Goal: Task Accomplishment & Management: Manage account settings

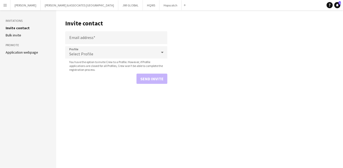
click at [6, 6] on app-icon "Menu" at bounding box center [5, 5] width 4 height 4
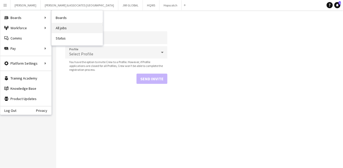
click at [74, 27] on link "All jobs" at bounding box center [77, 28] width 51 height 10
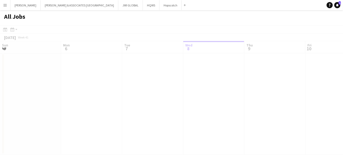
scroll to position [0, 122]
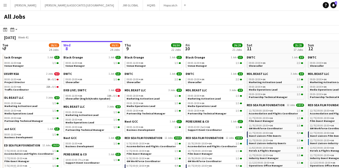
click at [2, 7] on button "Menu" at bounding box center [5, 5] width 10 height 10
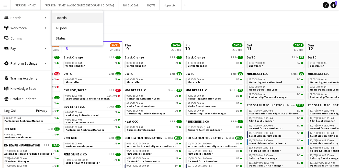
click at [71, 20] on link "Boards" at bounding box center [77, 18] width 51 height 10
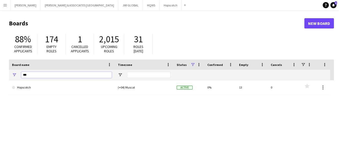
click at [47, 74] on input "***" at bounding box center [66, 75] width 91 height 6
click at [47, 73] on input "***" at bounding box center [66, 75] width 91 height 6
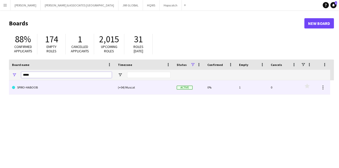
type input "*****"
click at [54, 92] on link "SPIRO-HABOOB" at bounding box center [62, 87] width 100 height 14
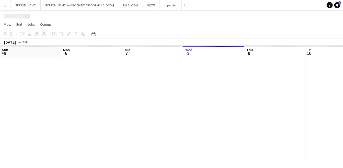
scroll to position [0, 122]
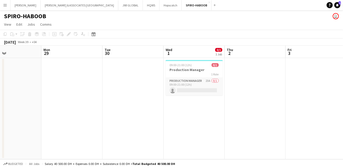
drag, startPoint x: 151, startPoint y: 97, endPoint x: 146, endPoint y: 89, distance: 10.1
click at [146, 89] on app-calendar-viewport "Fri 26 Sat 27 Sun 28 Mon 29 Tue 30 Wed 1 0/1 1 Job Thu 2 Fri 3 Sat 4 Sun 5 Mon …" at bounding box center [171, 102] width 343 height 113
click at [146, 89] on app-date-cell at bounding box center [131, 108] width 61 height 101
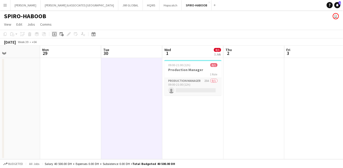
click at [56, 32] on icon at bounding box center [54, 34] width 4 height 4
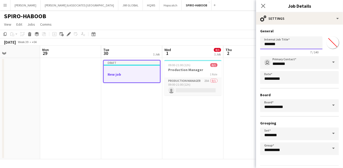
click at [277, 45] on input "*******" at bounding box center [291, 42] width 62 height 13
click at [289, 46] on input "*******" at bounding box center [291, 42] width 62 height 13
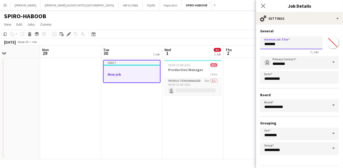
click at [289, 46] on input "*******" at bounding box center [291, 42] width 62 height 13
type input "**********"
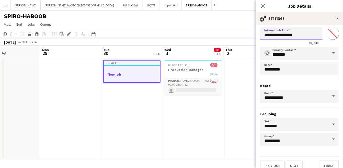
scroll to position [14, 0]
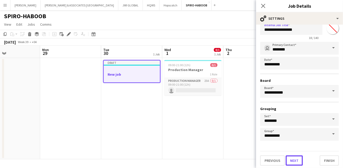
click at [290, 161] on button "Next" at bounding box center [294, 160] width 17 height 10
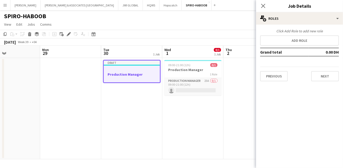
scroll to position [0, 0]
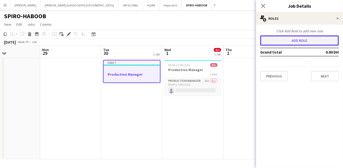
click at [285, 40] on button "Add role" at bounding box center [299, 40] width 79 height 10
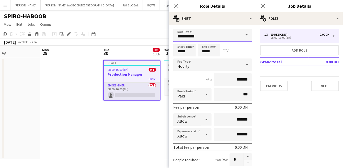
click at [213, 38] on input "**********" at bounding box center [212, 35] width 79 height 13
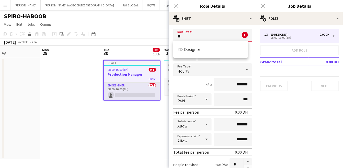
type input "*"
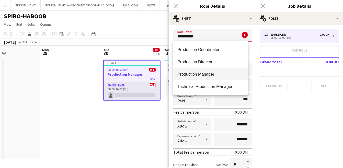
click at [201, 72] on span "Production Manager" at bounding box center [211, 74] width 66 height 5
type input "**********"
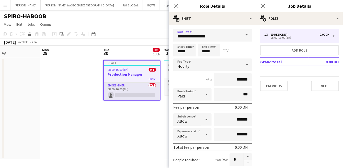
click at [213, 64] on div "Hourly" at bounding box center [207, 64] width 69 height 12
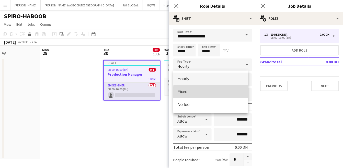
click at [228, 92] on span "Fixed" at bounding box center [211, 91] width 66 height 5
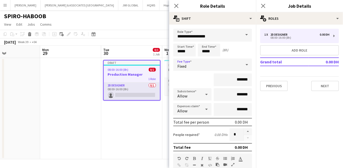
click at [200, 69] on div "Fixed" at bounding box center [207, 64] width 69 height 12
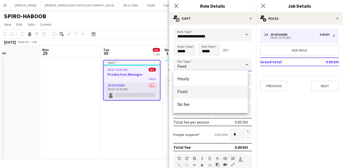
click at [201, 67] on div at bounding box center [171, 84] width 343 height 168
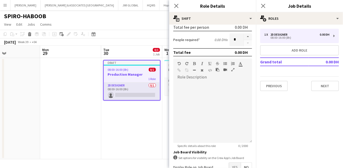
scroll to position [126, 0]
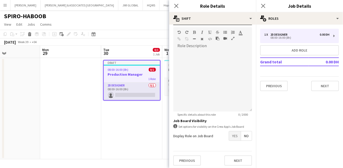
click at [241, 135] on span "No" at bounding box center [246, 135] width 11 height 9
click at [241, 134] on span "No" at bounding box center [246, 135] width 11 height 9
click at [232, 159] on button "Next" at bounding box center [239, 160] width 28 height 10
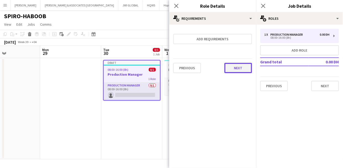
click at [232, 68] on button "Next" at bounding box center [239, 68] width 28 height 10
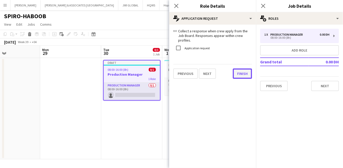
click at [238, 73] on button "Finish" at bounding box center [242, 73] width 19 height 10
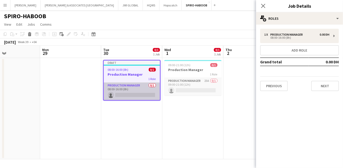
click at [126, 90] on app-card-role "Production Manager 0/1 08:00-16:00 (8h) single-neutral-actions" at bounding box center [132, 90] width 56 height 17
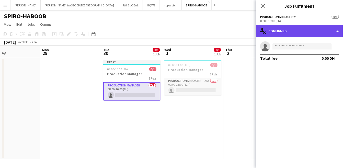
click at [289, 31] on div "single-neutral-actions-check-2 Confirmed" at bounding box center [299, 31] width 87 height 12
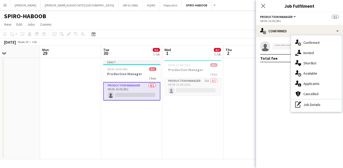
drag, startPoint x: 150, startPoint y: 83, endPoint x: 145, endPoint y: 87, distance: 6.4
click at [149, 85] on app-calendar-viewport "Fri 26 Sat 27 Sun 28 Mon 29 Tue 30 0/1 1 Job Wed 1 0/1 1 Job Thu 2 Fri 3 Sat 4 …" at bounding box center [171, 102] width 343 height 113
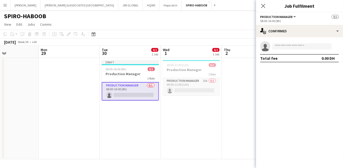
click at [144, 89] on app-card-role "Production Manager 0/1 08:00-16:00 (8h) single-neutral-actions" at bounding box center [130, 91] width 57 height 18
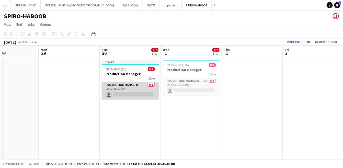
click at [143, 89] on app-card-role "Production Manager 0/1 08:00-16:00 (8h) single-neutral-actions" at bounding box center [130, 90] width 57 height 17
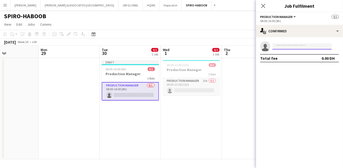
click at [288, 44] on input at bounding box center [302, 46] width 59 height 6
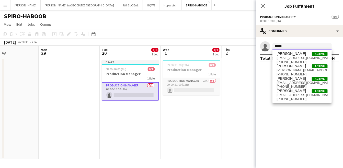
type input "******"
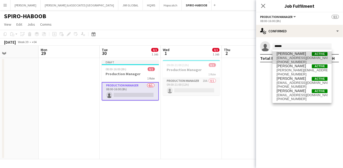
click at [302, 57] on span "[EMAIL_ADDRESS][DOMAIN_NAME]" at bounding box center [302, 58] width 51 height 4
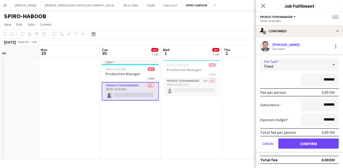
click at [300, 67] on div "Fixed" at bounding box center [294, 64] width 69 height 12
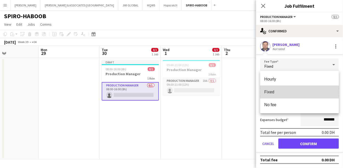
click at [299, 95] on mat-option "Fixed" at bounding box center [299, 91] width 79 height 13
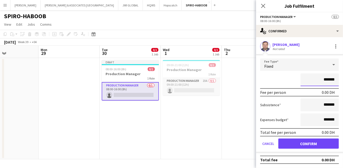
click at [319, 79] on input "*******" at bounding box center [320, 79] width 38 height 13
type input "**********"
click at [297, 115] on div "Expenses budget *******" at bounding box center [299, 119] width 79 height 13
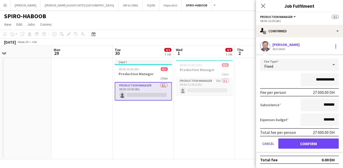
scroll to position [0, 116]
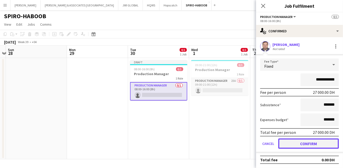
click at [294, 144] on button "Confirm" at bounding box center [309, 143] width 61 height 10
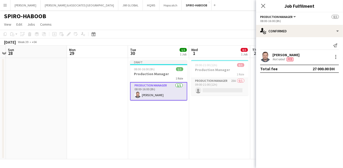
click at [286, 115] on mat-expansion-panel "check Confirmed Send notification [PERSON_NAME] Not rated Fee Total fee 27 000.…" at bounding box center [299, 102] width 87 height 130
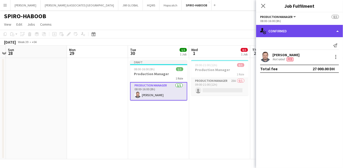
click at [299, 28] on div "single-neutral-actions-check-2 Confirmed" at bounding box center [299, 31] width 87 height 12
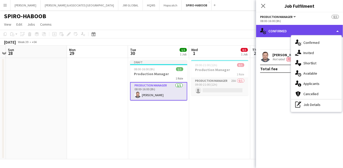
click at [295, 28] on div "single-neutral-actions-check-2 Confirmed" at bounding box center [299, 31] width 87 height 12
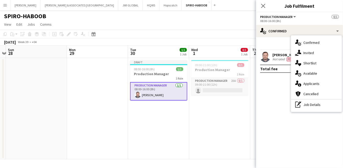
click at [297, 102] on icon "pen-write" at bounding box center [298, 104] width 6 height 6
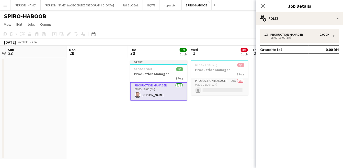
click at [163, 93] on app-card-role "Production Manager [DATE] 08:00-16:00 (8h) [PERSON_NAME]" at bounding box center [158, 91] width 57 height 18
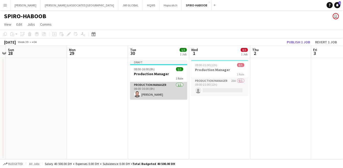
click at [163, 92] on app-card-role "Production Manager [DATE] 08:00-16:00 (8h) [PERSON_NAME]" at bounding box center [158, 90] width 57 height 17
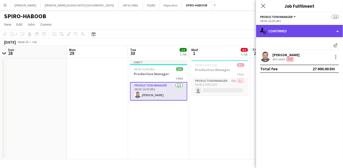
click at [340, 33] on div "single-neutral-actions-check-2 Confirmed" at bounding box center [299, 31] width 87 height 12
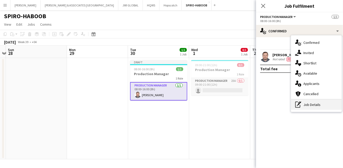
click at [322, 107] on div "pen-write Job Details" at bounding box center [316, 104] width 51 height 10
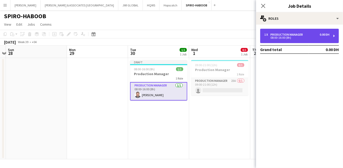
click at [311, 34] on div "1 x Production Manager 0.00 DH" at bounding box center [297, 35] width 65 height 4
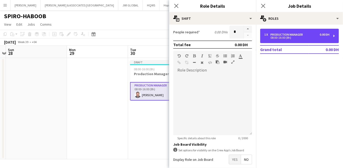
scroll to position [126, 0]
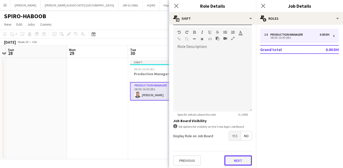
click at [231, 158] on button "Next" at bounding box center [239, 160] width 28 height 10
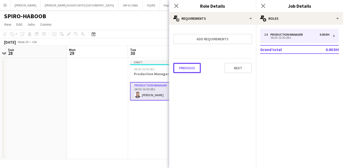
click at [180, 65] on button "Previous" at bounding box center [187, 68] width 28 height 10
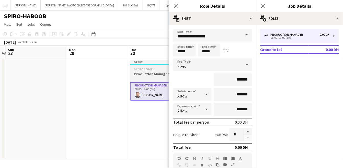
click at [141, 76] on app-job-card "Draft 08:00-16:00 (8h) 1/1 Production Manager 1 Role Production Manager [DATE] …" at bounding box center [158, 80] width 57 height 40
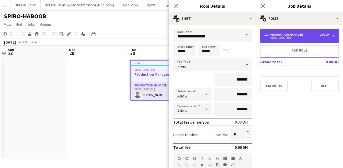
click at [326, 35] on div "0.00 DH" at bounding box center [325, 35] width 10 height 4
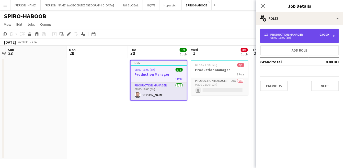
click at [319, 36] on div "1 x Production Manager 0.00 DH" at bounding box center [297, 35] width 65 height 4
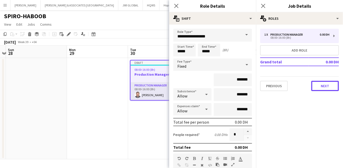
click at [322, 85] on button "Next" at bounding box center [326, 86] width 28 height 10
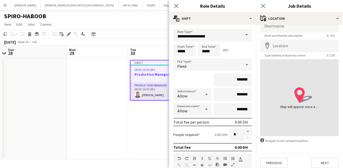
scroll to position [12, 0]
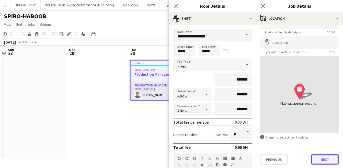
click at [312, 154] on button "Next" at bounding box center [326, 159] width 28 height 10
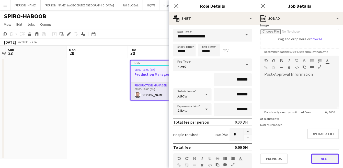
click at [314, 138] on form "**********" at bounding box center [299, 53] width 87 height 220
drag, startPoint x: 316, startPoint y: 160, endPoint x: 317, endPoint y: 156, distance: 3.7
click at [316, 158] on button "Next" at bounding box center [326, 159] width 28 height 10
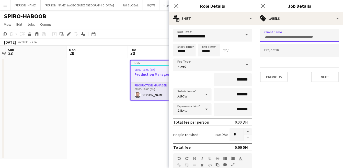
click at [289, 36] on input "Type to search client labels..." at bounding box center [300, 37] width 71 height 5
type input "*"
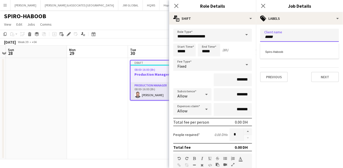
type input "*****"
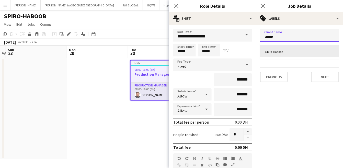
click at [286, 51] on div "Spiro-Haboob" at bounding box center [299, 51] width 79 height 12
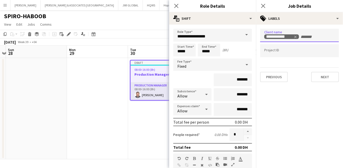
click at [288, 49] on form at bounding box center [300, 50] width 71 height 5
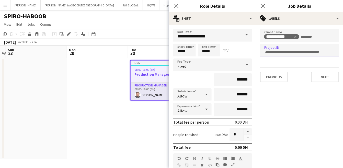
paste input "**********"
type input "**********"
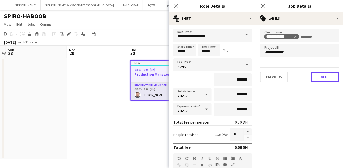
drag, startPoint x: 316, startPoint y: 78, endPoint x: 319, endPoint y: 79, distance: 4.0
click at [317, 78] on button "Next" at bounding box center [326, 77] width 28 height 10
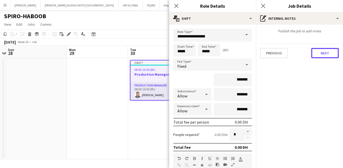
drag, startPoint x: 326, startPoint y: 52, endPoint x: 334, endPoint y: 53, distance: 7.7
click at [334, 53] on button "Next" at bounding box center [326, 53] width 28 height 10
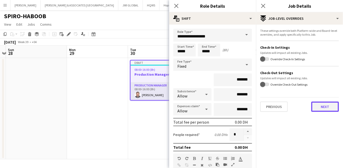
click at [325, 109] on button "Next" at bounding box center [326, 106] width 28 height 10
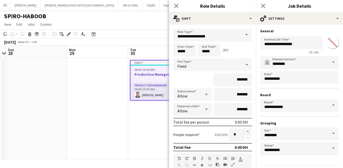
scroll to position [14, 0]
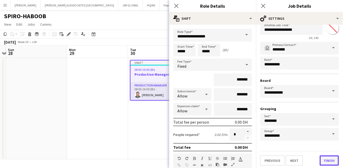
click at [325, 158] on button "Finish" at bounding box center [329, 160] width 19 height 10
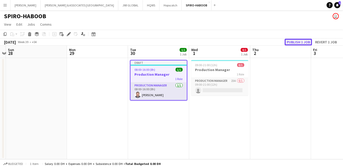
click at [305, 41] on button "Publish 1 job" at bounding box center [298, 42] width 27 height 7
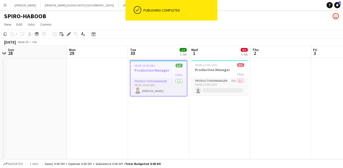
click at [160, 74] on div "1 Role" at bounding box center [159, 74] width 56 height 4
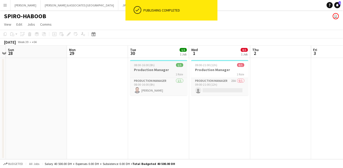
click at [160, 74] on div "1 Role" at bounding box center [158, 74] width 57 height 4
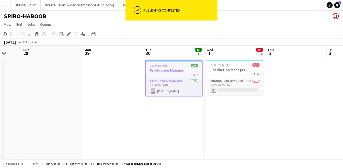
scroll to position [0, 162]
drag, startPoint x: 215, startPoint y: 106, endPoint x: 231, endPoint y: 111, distance: 16.6
click at [231, 111] on app-calendar-viewport "Thu 25 Fri 26 Sat 27 Sun 28 Mon 29 Tue 30 1/1 1 Job Wed 1 0/1 1 Job Thu 2 Fri 3…" at bounding box center [171, 102] width 343 height 113
click at [231, 111] on app-date-cell "09:00-21:00 (12h) 0/1 Production Manager 1 Role Production Manager 23A 0/1 09:0…" at bounding box center [235, 108] width 61 height 101
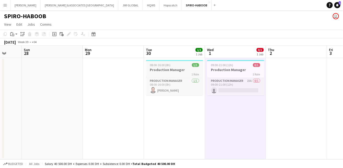
click at [159, 70] on h3 "Production Manager" at bounding box center [174, 69] width 57 height 5
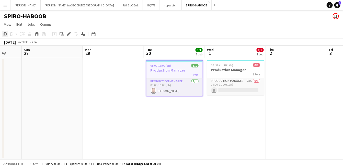
click at [3, 33] on icon "Copy" at bounding box center [5, 34] width 4 height 4
click at [160, 117] on app-calendar-viewport "Thu 25 Fri 26 Sat 27 Sun 28 Mon 29 Tue 30 1/1 1 Job Wed 1 0/1 1 Job Thu 2 Fri 3…" at bounding box center [171, 102] width 343 height 113
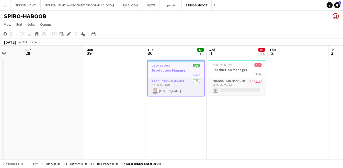
click at [177, 63] on div "08:00-16:00 (8h) 1/1" at bounding box center [176, 65] width 56 height 4
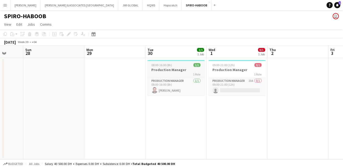
click at [173, 64] on div "08:00-16:00 (8h) 1/1" at bounding box center [176, 65] width 57 height 4
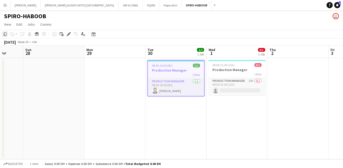
click at [4, 35] on icon at bounding box center [5, 34] width 3 height 4
click at [209, 132] on app-calendar-viewport "Thu 25 Fri 26 Sat 27 Sun 28 Mon 29 Tue 30 1/1 1 Job Wed 1 0/1 1 Job Thu 2 Fri 3…" at bounding box center [171, 102] width 343 height 113
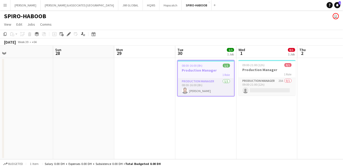
click at [264, 52] on app-board-header-date "Wed 1 0/1 1 Job" at bounding box center [267, 52] width 61 height 12
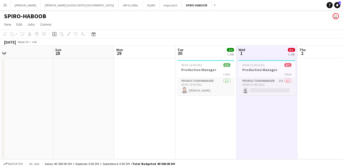
click at [273, 105] on app-date-cell "09:00-21:00 (12h) 0/1 Production Manager 1 Role Production Manager 23A 0/1 09:0…" at bounding box center [267, 108] width 61 height 101
click at [265, 106] on app-date-cell "09:00-21:00 (12h) 0/1 Production Manager 1 Role Production Manager 23A 0/1 09:0…" at bounding box center [267, 108] width 61 height 101
click at [17, 32] on app-action-btn "Paste" at bounding box center [13, 34] width 9 height 6
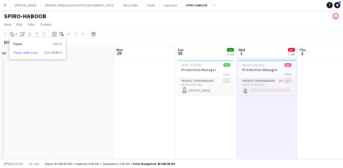
click at [23, 54] on link "Paste with crew Ctrl+Shift+V" at bounding box center [38, 52] width 48 height 5
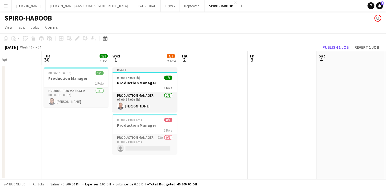
scroll to position [0, 209]
click at [191, 97] on app-date-cell at bounding box center [188, 108] width 61 height 101
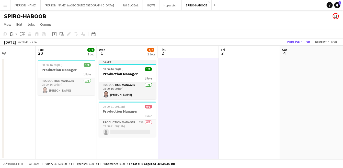
click at [243, 87] on app-date-cell at bounding box center [249, 108] width 61 height 101
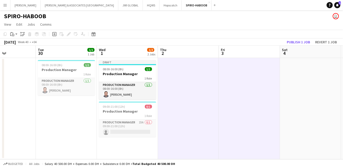
click at [330, 87] on app-date-cell at bounding box center [310, 108] width 61 height 101
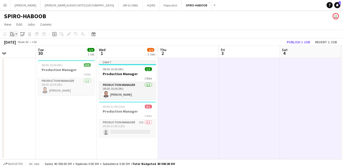
click at [11, 34] on icon "Paste" at bounding box center [12, 34] width 4 height 4
click at [14, 52] on link "Paste with crew Ctrl+Shift+V" at bounding box center [38, 52] width 48 height 5
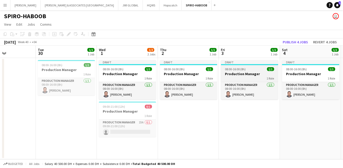
click at [260, 73] on h3 "Production Manager" at bounding box center [249, 73] width 57 height 5
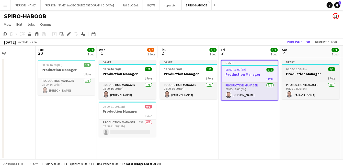
click at [309, 75] on h3 "Production Manager" at bounding box center [310, 73] width 57 height 5
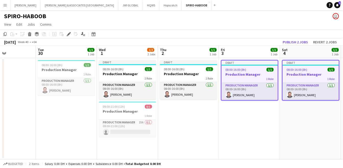
drag, startPoint x: 231, startPoint y: 82, endPoint x: 211, endPoint y: 126, distance: 48.0
click at [211, 126] on app-date-cell "Draft 08:00-16:00 (8h) 1/1 Production Manager 1 Role Production Manager [DATE] …" at bounding box center [188, 108] width 61 height 101
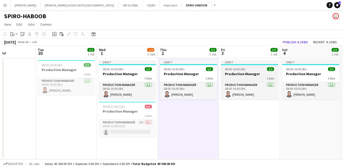
click at [246, 82] on div "Production Manager [DATE] 08:00-16:00 (8h) [PERSON_NAME]" at bounding box center [249, 91] width 57 height 18
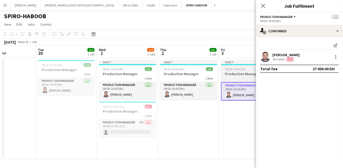
click at [245, 76] on div "1 Role" at bounding box center [249, 78] width 57 height 4
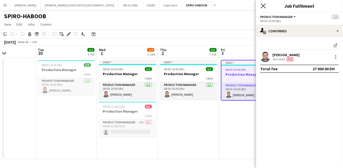
click at [262, 6] on icon "Close pop-in" at bounding box center [263, 5] width 5 height 5
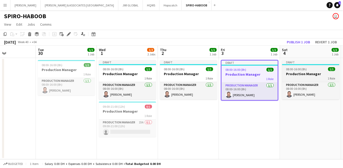
click at [311, 66] on app-job-card "Draft 08:00-16:00 (8h) 1/1 Production Manager 1 Role Production Manager [DATE] …" at bounding box center [310, 79] width 57 height 39
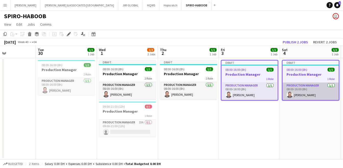
click at [299, 86] on app-card-role "Production Manager [DATE] 08:00-16:00 (8h) [PERSON_NAME]" at bounding box center [311, 90] width 56 height 17
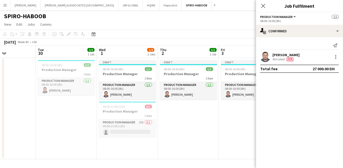
click at [250, 25] on app-page-menu "View Day view expanded Day view collapsed Month view Date picker Jump to [DATE]…" at bounding box center [171, 25] width 343 height 10
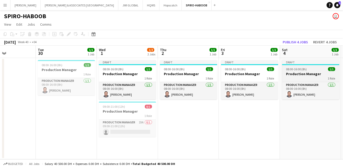
click at [297, 73] on h3 "Production Manager" at bounding box center [310, 73] width 57 height 5
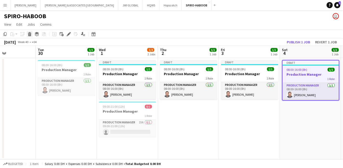
click at [30, 34] on icon at bounding box center [29, 35] width 3 height 3
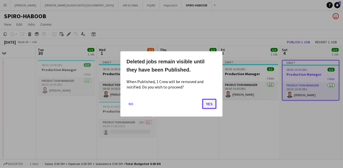
click at [213, 107] on button "Yes" at bounding box center [209, 103] width 14 height 10
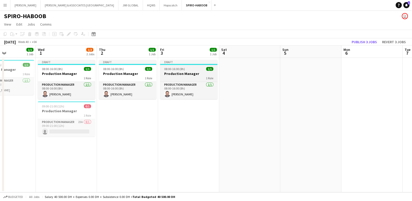
scroll to position [0, 208]
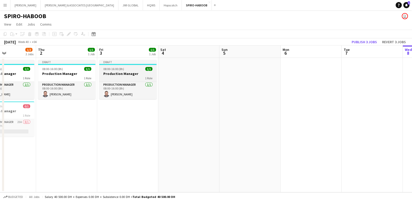
click at [127, 74] on h3 "Production Manager" at bounding box center [127, 73] width 57 height 5
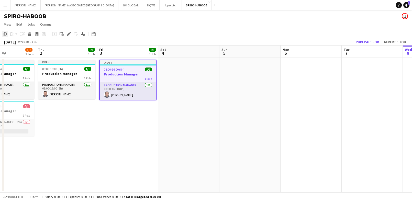
click at [6, 34] on icon "Copy" at bounding box center [5, 34] width 4 height 4
click at [190, 85] on app-date-cell at bounding box center [188, 125] width 61 height 135
click at [200, 73] on app-date-cell at bounding box center [188, 125] width 61 height 135
click at [200, 72] on app-date-cell at bounding box center [188, 125] width 61 height 135
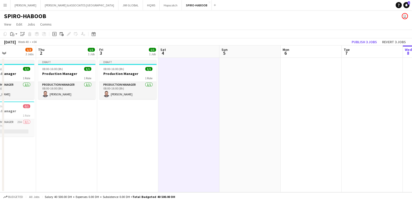
click at [237, 81] on app-date-cell at bounding box center [250, 125] width 61 height 135
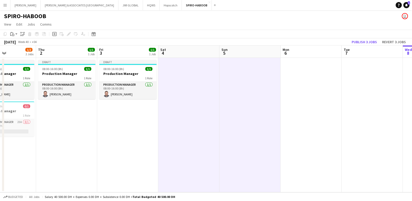
click at [325, 85] on app-date-cell at bounding box center [311, 125] width 61 height 135
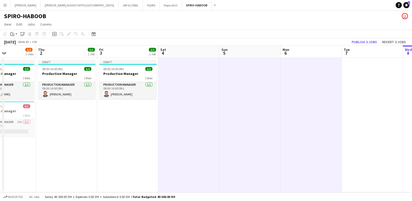
click at [343, 81] on app-date-cell at bounding box center [372, 125] width 61 height 135
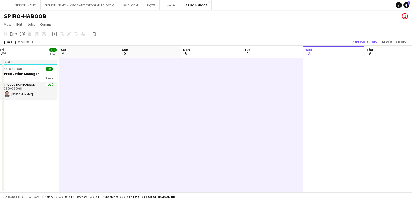
scroll to position [0, 185]
click at [343, 106] on app-date-cell at bounding box center [334, 125] width 61 height 135
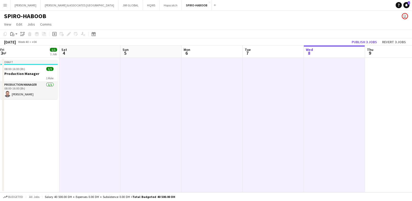
click at [343, 107] on app-date-cell at bounding box center [395, 125] width 61 height 135
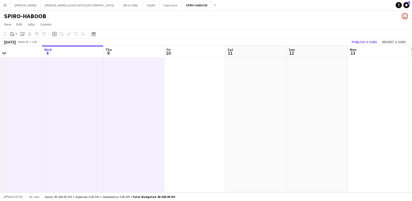
scroll to position [0, 167]
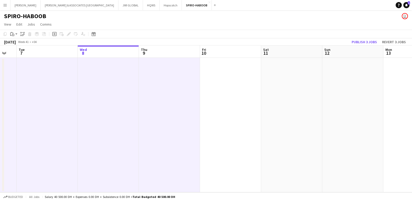
click at [245, 89] on app-date-cell at bounding box center [230, 125] width 61 height 135
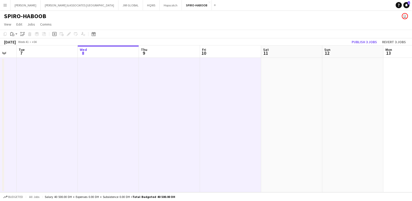
click at [278, 96] on app-date-cell at bounding box center [291, 125] width 61 height 135
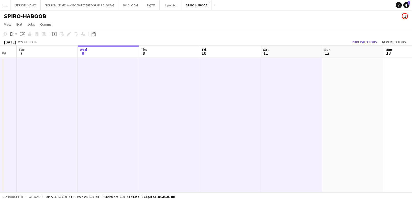
click at [343, 106] on app-date-cell at bounding box center [352, 125] width 61 height 135
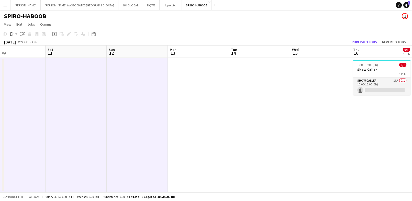
scroll to position [0, 200]
click at [191, 92] on app-date-cell at bounding box center [197, 125] width 61 height 135
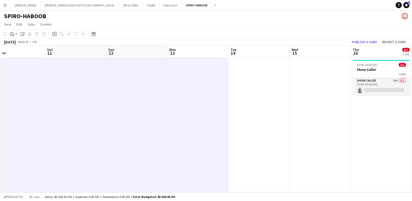
drag, startPoint x: 246, startPoint y: 98, endPoint x: 291, endPoint y: 111, distance: 46.9
click at [246, 98] on app-date-cell at bounding box center [258, 125] width 61 height 135
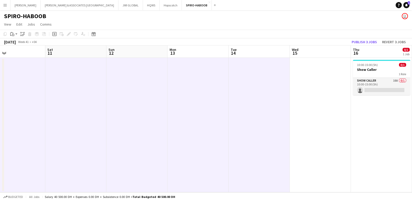
click at [316, 111] on app-date-cell at bounding box center [320, 125] width 61 height 135
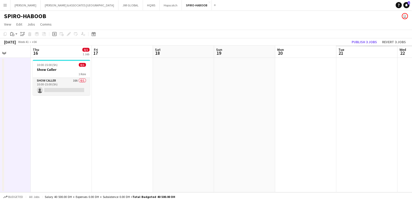
scroll to position [0, 205]
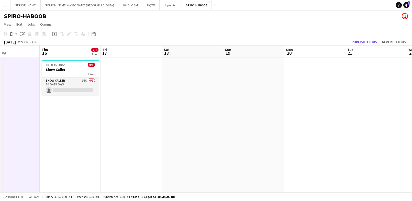
drag, startPoint x: 85, startPoint y: 132, endPoint x: 116, endPoint y: 134, distance: 31.6
click at [85, 131] on app-date-cell "10:00-15:00 (5h) 0/1 Show Caller 1 Role Show Caller 16A 0/1 10:00-15:00 (5h) si…" at bounding box center [70, 125] width 61 height 135
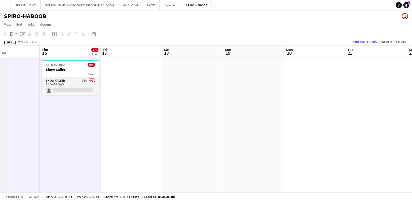
click at [129, 131] on app-date-cell at bounding box center [131, 125] width 61 height 135
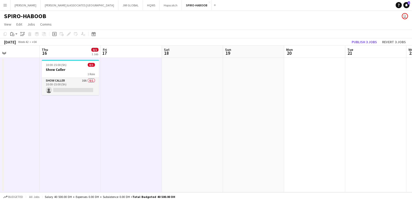
click at [200, 124] on app-date-cell at bounding box center [192, 125] width 61 height 135
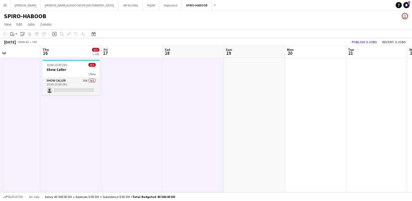
click at [260, 120] on app-date-cell at bounding box center [254, 125] width 61 height 135
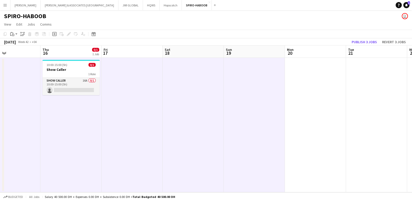
drag, startPoint x: 310, startPoint y: 119, endPoint x: 324, endPoint y: 118, distance: 13.8
click at [311, 119] on app-date-cell at bounding box center [315, 125] width 61 height 135
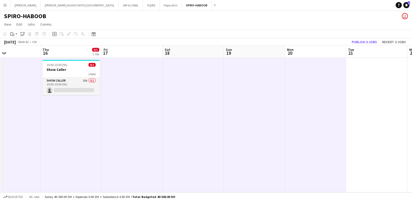
scroll to position [0, 204]
click at [343, 116] on app-date-cell at bounding box center [377, 125] width 61 height 135
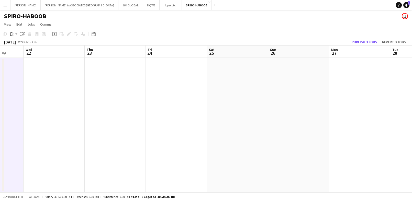
scroll to position [0, 159]
click at [34, 96] on app-date-cell at bounding box center [54, 125] width 61 height 135
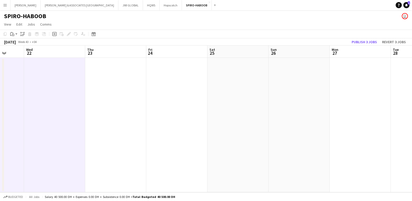
click at [92, 80] on app-calendar-viewport "Sun 19 Mon 20 Tue 21 Wed 22 Thu 23 Fri 24 Sat 25 Sun 26 Mon 27 Tue 28 Wed 29 Th…" at bounding box center [206, 119] width 412 height 147
click at [129, 82] on app-date-cell at bounding box center [117, 125] width 61 height 135
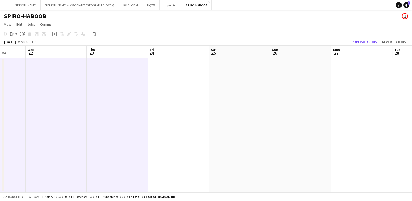
click at [204, 94] on app-date-cell at bounding box center [178, 125] width 61 height 135
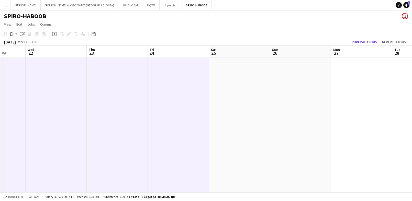
click at [270, 95] on app-date-cell at bounding box center [239, 125] width 61 height 135
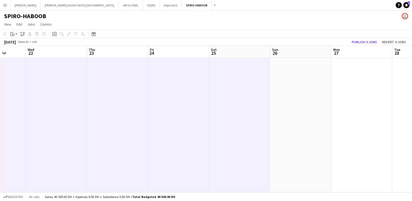
drag, startPoint x: 289, startPoint y: 87, endPoint x: 296, endPoint y: 88, distance: 7.0
click at [290, 89] on app-date-cell at bounding box center [300, 125] width 61 height 135
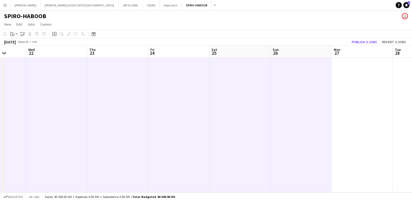
click at [343, 90] on app-date-cell at bounding box center [362, 125] width 61 height 135
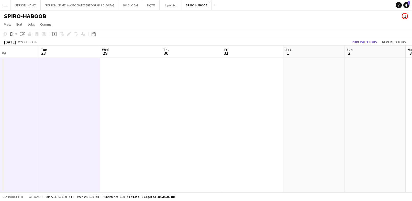
scroll to position [0, 144]
click at [127, 102] on app-date-cell at bounding box center [131, 125] width 61 height 135
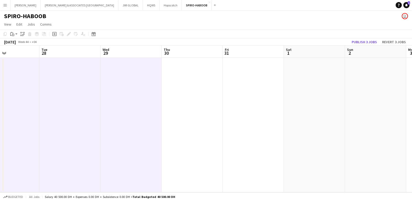
click at [173, 92] on app-date-cell at bounding box center [192, 125] width 61 height 135
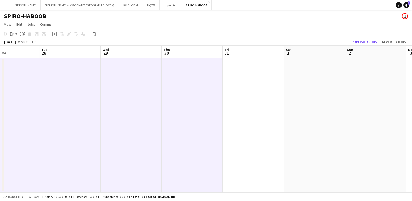
scroll to position [0, 144]
click at [252, 85] on app-date-cell at bounding box center [253, 125] width 61 height 135
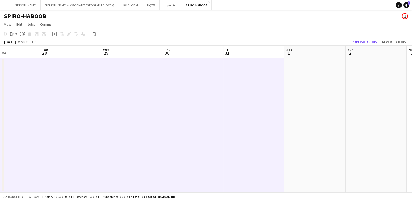
click at [295, 86] on app-date-cell at bounding box center [314, 125] width 61 height 135
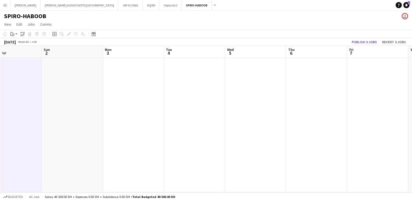
scroll to position [0, 202]
click at [79, 102] on app-date-cell at bounding box center [72, 125] width 61 height 135
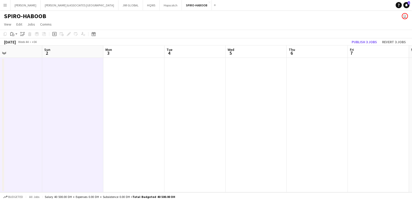
click at [158, 99] on app-date-cell at bounding box center [133, 125] width 61 height 135
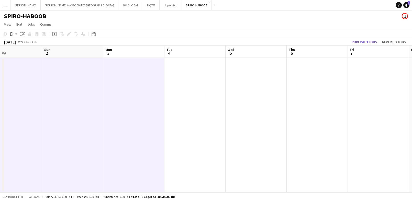
click at [203, 101] on app-date-cell at bounding box center [194, 125] width 61 height 135
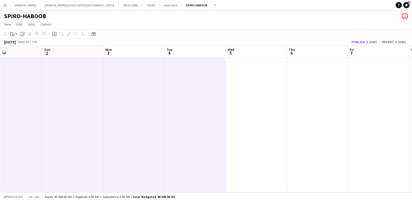
click at [275, 97] on app-date-cell at bounding box center [256, 125] width 61 height 135
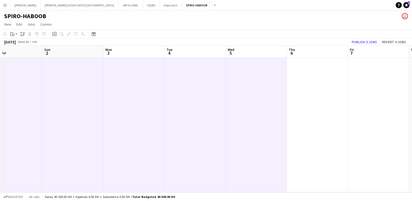
click at [301, 96] on app-date-cell at bounding box center [317, 125] width 61 height 135
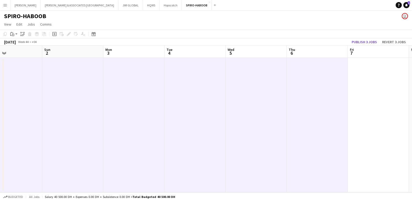
drag, startPoint x: 373, startPoint y: 97, endPoint x: 370, endPoint y: 98, distance: 3.1
click at [343, 98] on app-date-cell at bounding box center [378, 125] width 61 height 135
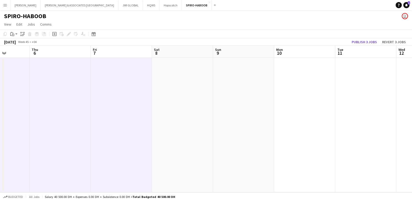
scroll to position [0, 167]
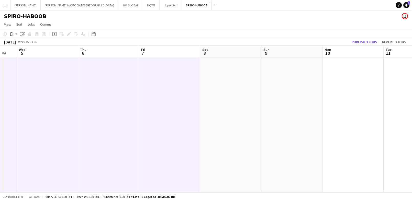
click at [243, 85] on app-date-cell at bounding box center [230, 125] width 61 height 135
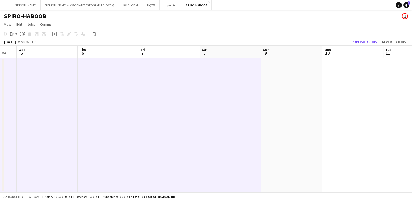
click at [292, 85] on app-date-cell at bounding box center [291, 125] width 61 height 135
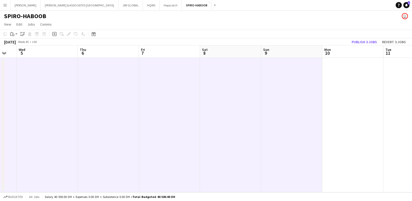
drag, startPoint x: 343, startPoint y: 79, endPoint x: 350, endPoint y: 80, distance: 7.5
click at [343, 79] on app-date-cell at bounding box center [352, 125] width 61 height 135
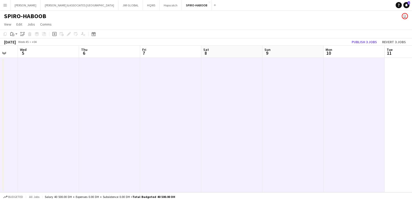
click at [343, 84] on app-date-cell at bounding box center [415, 125] width 61 height 135
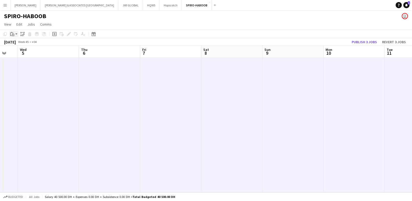
click at [13, 34] on icon "Paste" at bounding box center [12, 34] width 4 height 4
click at [24, 53] on link "Paste with crew Ctrl+Shift+V" at bounding box center [38, 52] width 48 height 5
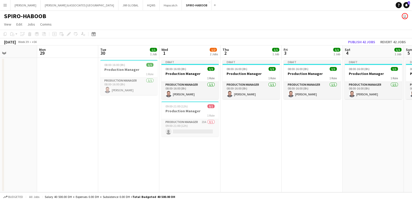
scroll to position [0, 146]
click at [343, 40] on button "Publish 42 jobs" at bounding box center [361, 42] width 31 height 7
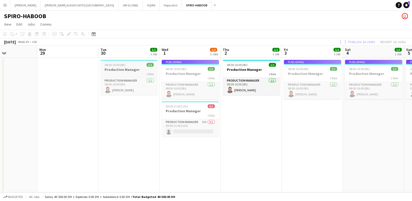
click at [114, 68] on h3 "Production Manager" at bounding box center [129, 69] width 57 height 5
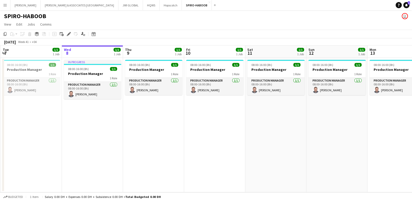
scroll to position [0, 122]
click at [106, 134] on app-date-cell "In progress 08:00-16:00 (8h) 1/1 Production Manager 1 Role Production Manager […" at bounding box center [91, 125] width 61 height 135
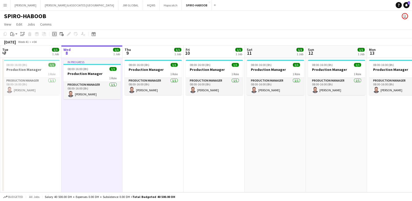
click at [55, 34] on icon "Add job" at bounding box center [54, 34] width 4 height 4
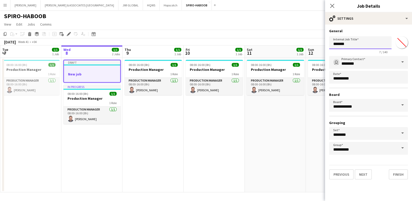
click at [339, 43] on input "*******" at bounding box center [360, 42] width 62 height 13
paste input "**********"
type input "**********"
click at [331, 6] on icon "Close pop-in" at bounding box center [332, 5] width 5 height 5
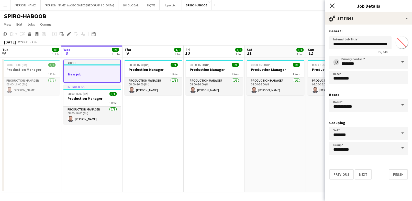
scroll to position [0, 0]
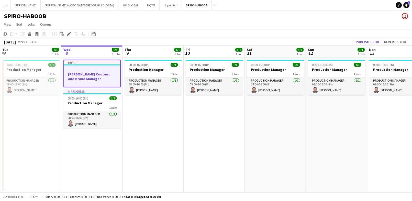
click at [73, 75] on h3 "[PERSON_NAME] Content and Brand Manager" at bounding box center [92, 76] width 56 height 9
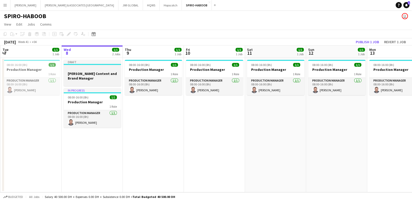
click at [73, 75] on h3 "[PERSON_NAME] Content and Brand Manager" at bounding box center [92, 75] width 57 height 9
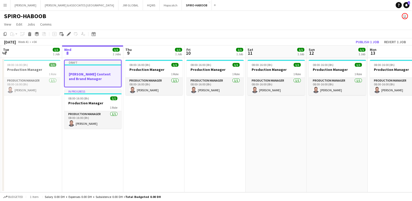
scroll to position [0, 121]
drag, startPoint x: 74, startPoint y: 76, endPoint x: 41, endPoint y: 118, distance: 52.8
click at [41, 118] on app-date-cell "08:00-16:00 (8h) 1/1 Production Manager 1 Role Production Manager [DATE] 08:00-…" at bounding box center [32, 125] width 61 height 135
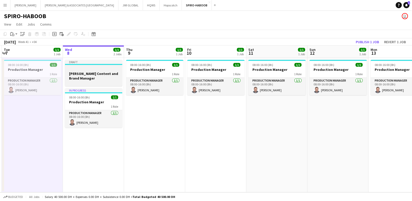
click at [75, 79] on h3 "[PERSON_NAME] Content and Brand Manager" at bounding box center [93, 75] width 57 height 9
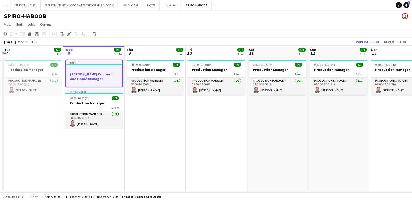
drag, startPoint x: 75, startPoint y: 79, endPoint x: 62, endPoint y: 64, distance: 20.1
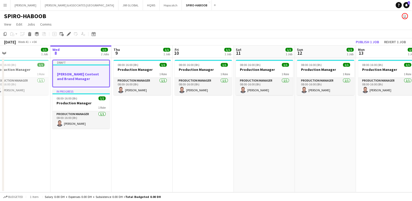
drag, startPoint x: 62, startPoint y: 64, endPoint x: 29, endPoint y: 35, distance: 43.5
click at [29, 35] on g at bounding box center [29, 34] width 3 height 4
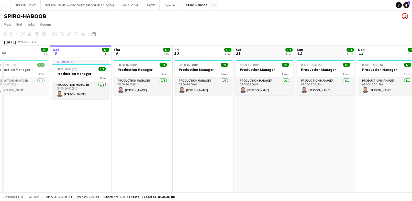
click at [214, 5] on app-icon "Add" at bounding box center [215, 5] width 2 height 2
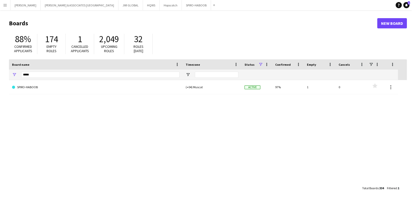
drag, startPoint x: 173, startPoint y: 30, endPoint x: 70, endPoint y: 69, distance: 110.5
click at [70, 69] on div "Board name" at bounding box center [96, 64] width 168 height 10
click at [70, 75] on input "*****" at bounding box center [100, 75] width 158 height 6
click at [69, 73] on input "*****" at bounding box center [100, 75] width 158 height 6
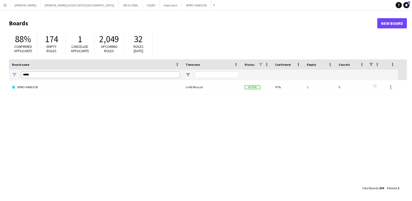
click at [69, 73] on input "*****" at bounding box center [100, 75] width 158 height 6
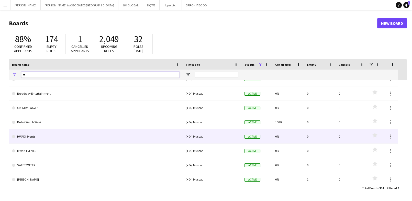
scroll to position [12, 0]
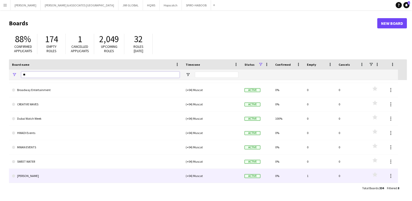
type input "**"
click at [55, 167] on link "[PERSON_NAME]" at bounding box center [96, 176] width 168 height 14
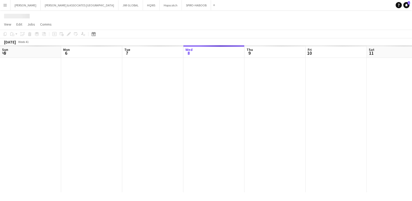
scroll to position [0, 122]
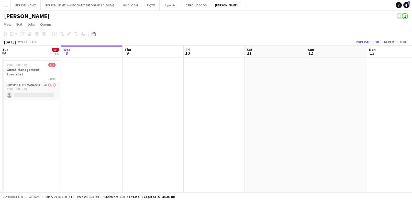
click at [74, 79] on app-date-cell at bounding box center [91, 125] width 61 height 135
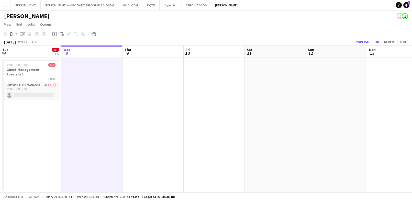
click at [162, 90] on app-date-cell at bounding box center [153, 125] width 61 height 135
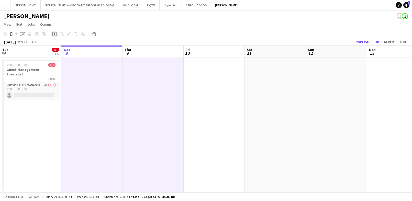
click at [54, 34] on icon at bounding box center [54, 34] width 2 height 2
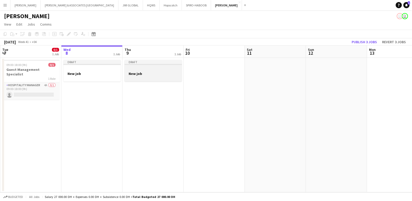
click at [142, 72] on h3 "New job" at bounding box center [153, 73] width 57 height 5
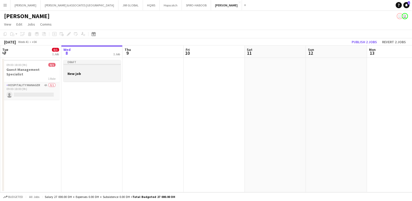
click at [98, 71] on h3 "New job" at bounding box center [91, 73] width 57 height 5
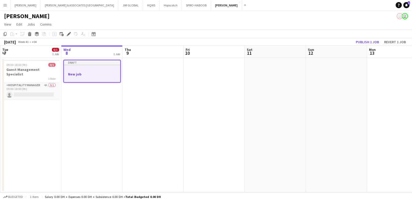
click at [97, 71] on div at bounding box center [92, 70] width 56 height 4
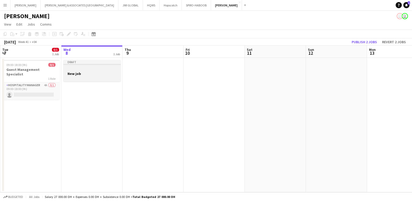
click at [97, 71] on h3 "New job" at bounding box center [91, 73] width 57 height 5
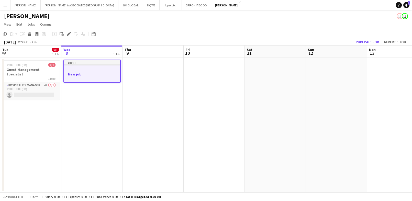
click at [85, 74] on h3 "New job" at bounding box center [92, 74] width 56 height 5
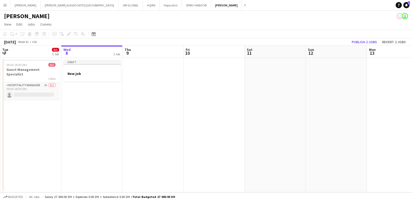
click at [166, 104] on app-date-cell at bounding box center [153, 125] width 61 height 135
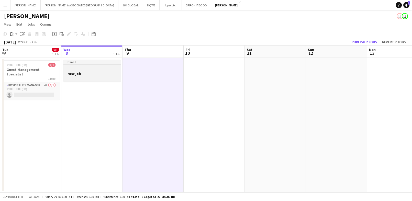
click at [92, 78] on div at bounding box center [91, 78] width 57 height 4
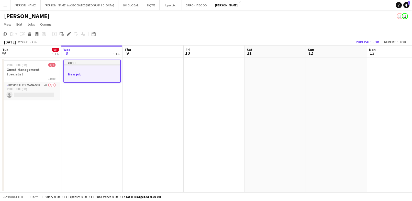
scroll to position [0, 122]
click at [28, 31] on div "Delete" at bounding box center [30, 34] width 6 height 6
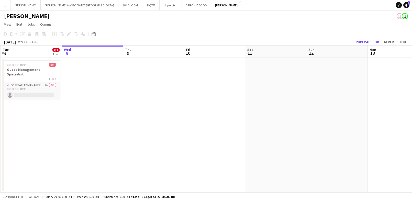
scroll to position [0, 121]
drag, startPoint x: 28, startPoint y: 31, endPoint x: 182, endPoint y: 68, distance: 158.4
click at [185, 70] on app-date-cell at bounding box center [214, 125] width 61 height 135
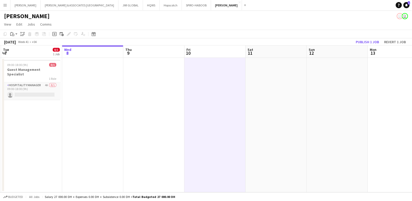
click at [80, 69] on app-date-cell at bounding box center [92, 125] width 61 height 135
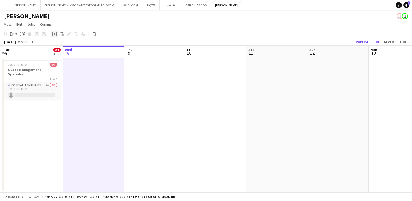
click at [53, 35] on icon "Add job" at bounding box center [54, 34] width 4 height 4
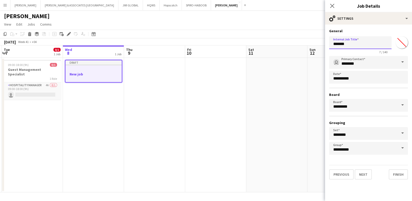
drag, startPoint x: 350, startPoint y: 43, endPoint x: 262, endPoint y: 51, distance: 87.6
click at [262, 51] on body "Menu Boards Boards Boards All jobs Status Workforce Workforce My Workforce Recr…" at bounding box center [206, 100] width 412 height 201
paste input "**********"
type input "**********"
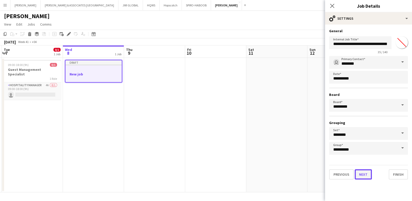
scroll to position [0, 0]
drag, startPoint x: 367, startPoint y: 174, endPoint x: 369, endPoint y: 168, distance: 6.2
click at [343, 167] on button "Next" at bounding box center [363, 174] width 17 height 10
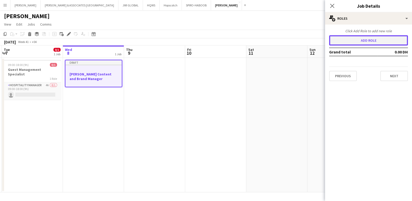
click at [343, 37] on button "Add role" at bounding box center [368, 40] width 79 height 10
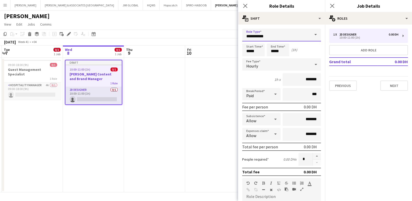
click at [289, 35] on input "**********" at bounding box center [281, 35] width 79 height 13
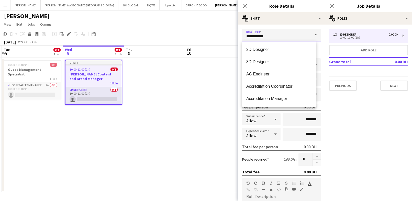
click at [289, 35] on input "**********" at bounding box center [281, 35] width 79 height 13
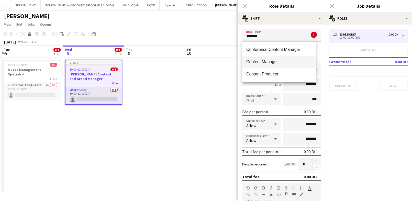
click at [298, 67] on mat-option "Content Manager" at bounding box center [279, 62] width 74 height 12
type input "**********"
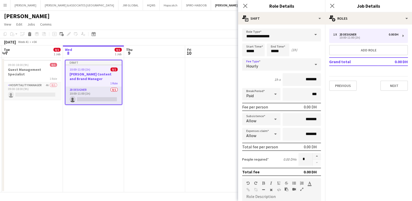
click at [292, 65] on div "Hourly" at bounding box center [276, 64] width 69 height 12
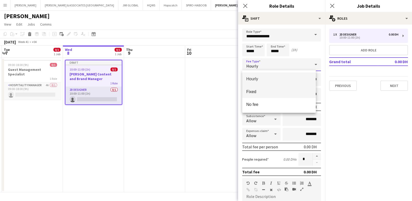
click at [291, 91] on span "Fixed" at bounding box center [278, 91] width 65 height 5
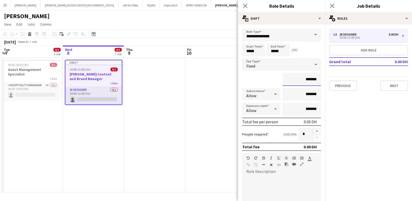
click at [290, 82] on input "*******" at bounding box center [302, 79] width 38 height 13
type input "**********"
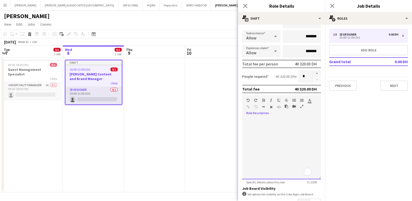
scroll to position [93, 0]
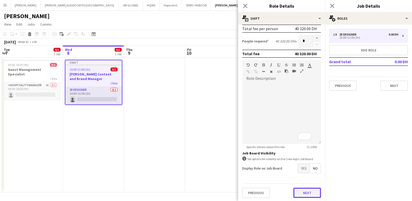
click at [297, 167] on button "Next" at bounding box center [307, 193] width 28 height 10
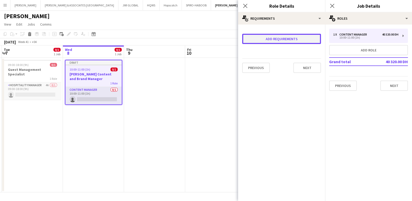
click at [276, 39] on button "Add requirements" at bounding box center [281, 39] width 79 height 10
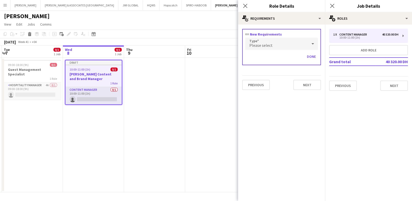
click at [278, 45] on div "Please select" at bounding box center [276, 44] width 62 height 12
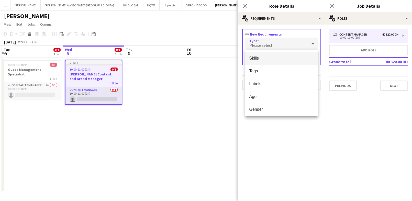
click at [278, 43] on div at bounding box center [206, 100] width 412 height 201
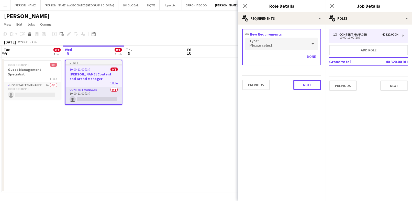
drag, startPoint x: 305, startPoint y: 83, endPoint x: 306, endPoint y: 78, distance: 4.7
click at [306, 85] on button "Next" at bounding box center [307, 85] width 28 height 10
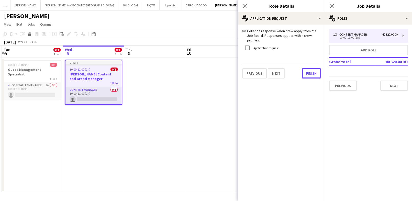
click at [301, 74] on div "link Collect a response when crew apply from the Job Board. Responses appear wi…" at bounding box center [281, 54] width 87 height 58
click at [310, 71] on button "Finish" at bounding box center [311, 73] width 19 height 10
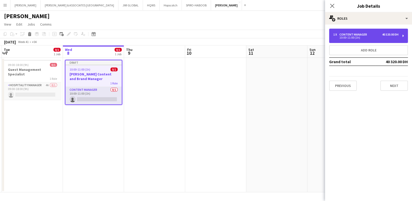
click at [343, 39] on div "1 x Content Manager 40 320.00 DH 10:00-11:00 (1h)" at bounding box center [368, 36] width 79 height 14
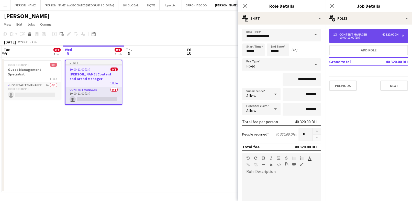
click at [343, 37] on div "10:00-11:00 (1h)" at bounding box center [365, 37] width 65 height 3
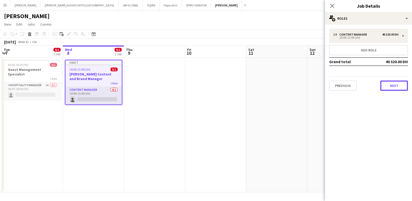
drag, startPoint x: 386, startPoint y: 86, endPoint x: 386, endPoint y: 81, distance: 4.6
click at [343, 84] on button "Next" at bounding box center [394, 86] width 28 height 10
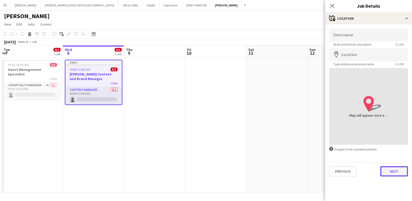
click at [343, 167] on button "Next" at bounding box center [394, 171] width 28 height 10
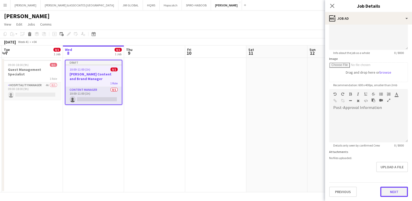
click at [343, 167] on form "**********" at bounding box center [368, 87] width 87 height 220
click at [343, 167] on button "Next" at bounding box center [394, 192] width 28 height 10
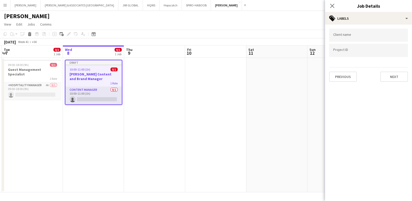
scroll to position [0, 0]
click at [343, 37] on input "Type to search client labels..." at bounding box center [368, 35] width 71 height 5
type input "******"
click at [343, 44] on form "Client name ****** Project ID Previous Next" at bounding box center [368, 55] width 87 height 53
drag, startPoint x: 365, startPoint y: 44, endPoint x: 366, endPoint y: 50, distance: 5.6
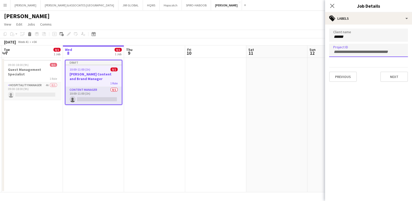
click at [343, 49] on form at bounding box center [368, 51] width 71 height 5
paste input "**********"
type input "**********"
drag, startPoint x: 359, startPoint y: 100, endPoint x: 361, endPoint y: 98, distance: 2.6
click at [343, 99] on mat-expansion-panel "**********" at bounding box center [368, 113] width 87 height 177
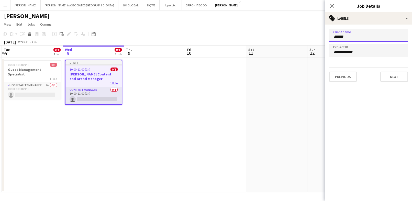
click at [343, 35] on input "******" at bounding box center [368, 37] width 71 height 5
drag, startPoint x: 350, startPoint y: 35, endPoint x: 299, endPoint y: 27, distance: 52.5
click at [299, 27] on body "Menu Boards Boards Boards All jobs Status Workforce Workforce My Workforce Recr…" at bounding box center [206, 100] width 412 height 201
type input "*********"
click at [343, 114] on mat-expansion-panel "**********" at bounding box center [368, 113] width 87 height 177
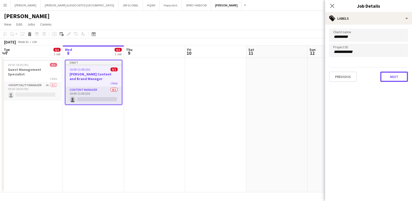
click at [343, 78] on button "Next" at bounding box center [394, 77] width 28 height 10
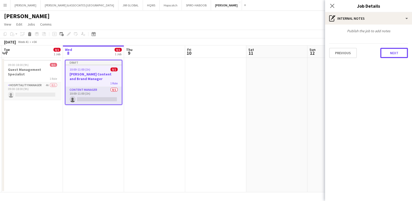
click at [343, 55] on button "Next" at bounding box center [394, 53] width 28 height 10
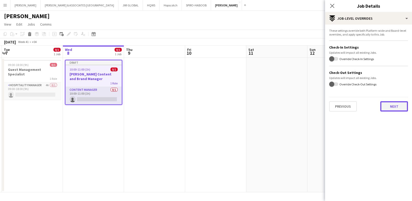
click at [343, 102] on button "Next" at bounding box center [394, 106] width 28 height 10
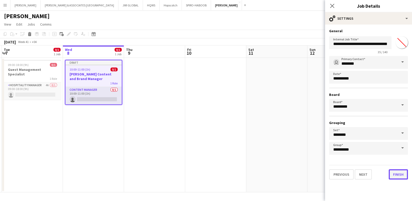
click at [343, 167] on button "Finish" at bounding box center [398, 174] width 19 height 10
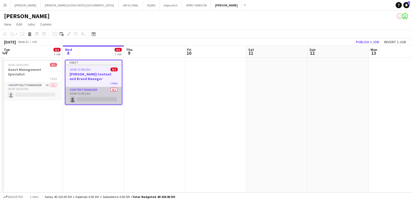
click at [87, 99] on app-card-role "Content Manager 0/1 10:00-11:00 (1h) single-neutral-actions" at bounding box center [93, 95] width 56 height 17
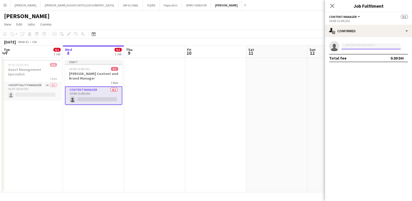
click at [343, 47] on input at bounding box center [371, 46] width 59 height 6
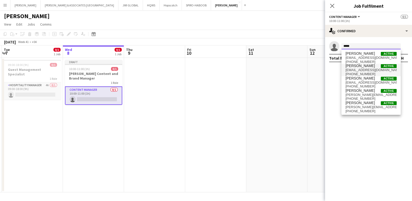
type input "*****"
click at [343, 66] on span "[PERSON_NAME] Active" at bounding box center [371, 66] width 51 height 4
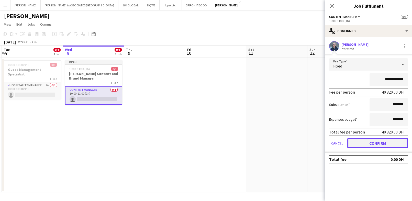
click at [343, 144] on button "Confirm" at bounding box center [377, 143] width 61 height 10
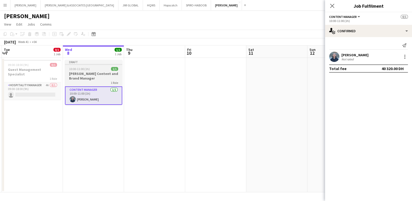
click at [97, 79] on h3 "[PERSON_NAME] Content and Brand Manager" at bounding box center [93, 75] width 57 height 9
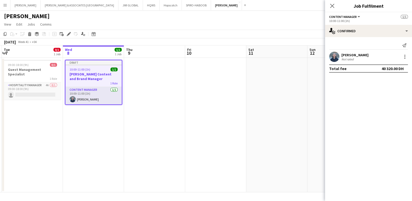
click at [155, 101] on app-date-cell at bounding box center [154, 125] width 61 height 135
drag, startPoint x: 17, startPoint y: 34, endPoint x: 5, endPoint y: 34, distance: 12.3
click at [5, 34] on div "Copy" at bounding box center [5, 34] width 6 height 6
click at [5, 34] on icon "Copy" at bounding box center [5, 34] width 4 height 4
click at [165, 97] on app-date-cell at bounding box center [154, 125] width 61 height 135
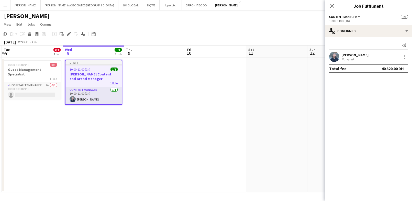
scroll to position [0, 120]
click at [326, 9] on div "Close pop-in" at bounding box center [332, 6] width 14 height 12
click at [331, 6] on icon "Close pop-in" at bounding box center [332, 5] width 5 height 5
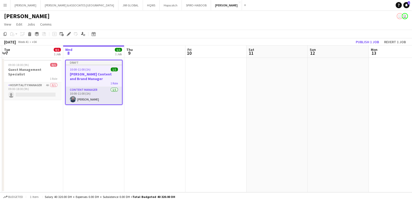
click at [160, 90] on app-date-cell at bounding box center [154, 125] width 61 height 135
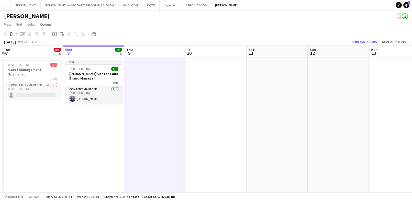
drag, startPoint x: 160, startPoint y: 89, endPoint x: 154, endPoint y: 102, distance: 14.4
click at [154, 102] on app-date-cell at bounding box center [154, 125] width 61 height 135
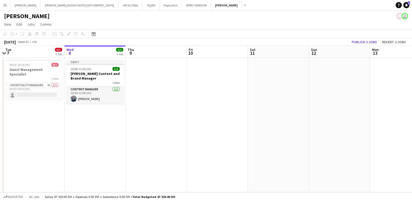
click at [144, 92] on app-date-cell at bounding box center [156, 125] width 61 height 135
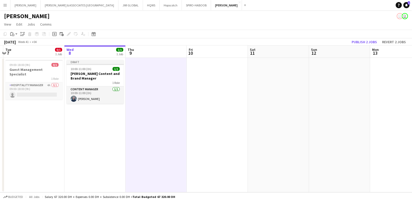
click at [224, 90] on app-date-cell at bounding box center [217, 125] width 61 height 135
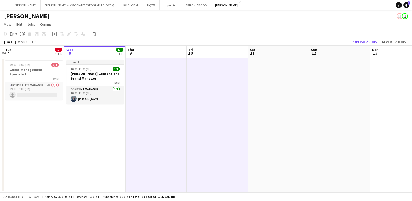
click at [277, 90] on app-date-cell at bounding box center [278, 125] width 61 height 135
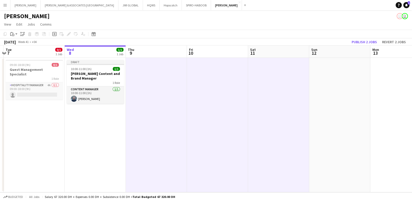
drag, startPoint x: 324, startPoint y: 90, endPoint x: 326, endPoint y: 89, distance: 3.1
click at [325, 91] on app-calendar-viewport "Sun 5 Mon 6 Tue 7 0/1 1 Job Wed 8 1/1 1 Job Thu 9 Fri 10 Sat 11 Sun 12 Mon 13 T…" at bounding box center [206, 119] width 412 height 147
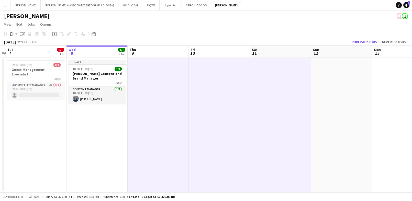
click at [327, 90] on app-date-cell at bounding box center [341, 125] width 61 height 135
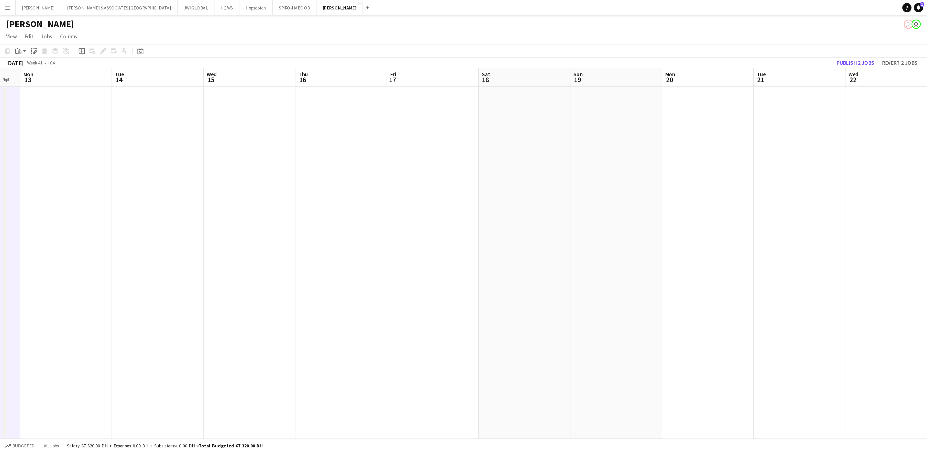
scroll to position [0, 170]
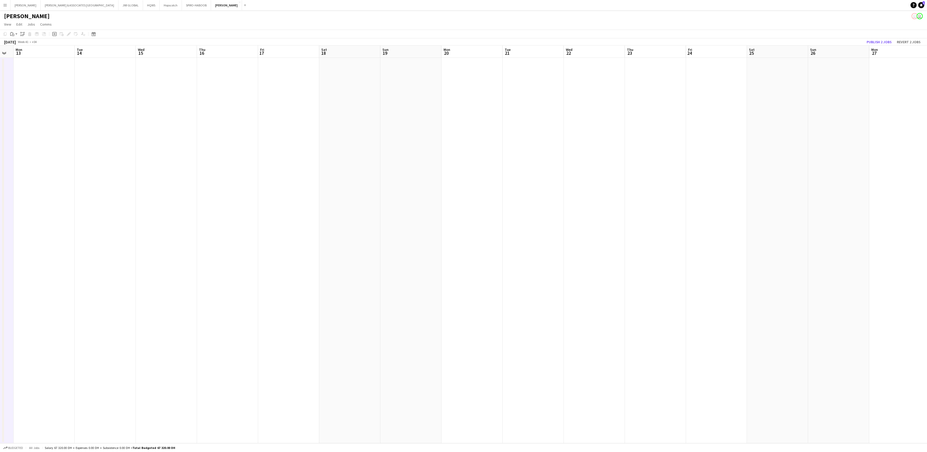
click at [26, 115] on app-date-cell at bounding box center [44, 251] width 61 height 386
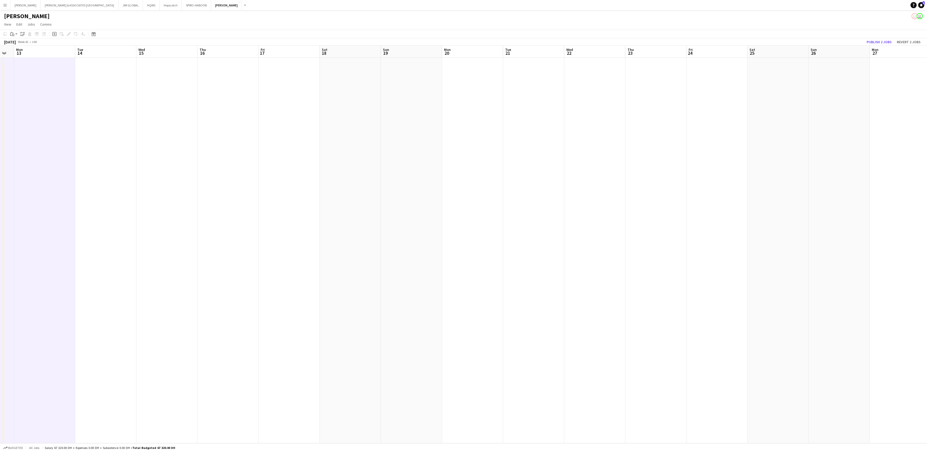
click at [102, 119] on app-date-cell at bounding box center [105, 251] width 61 height 386
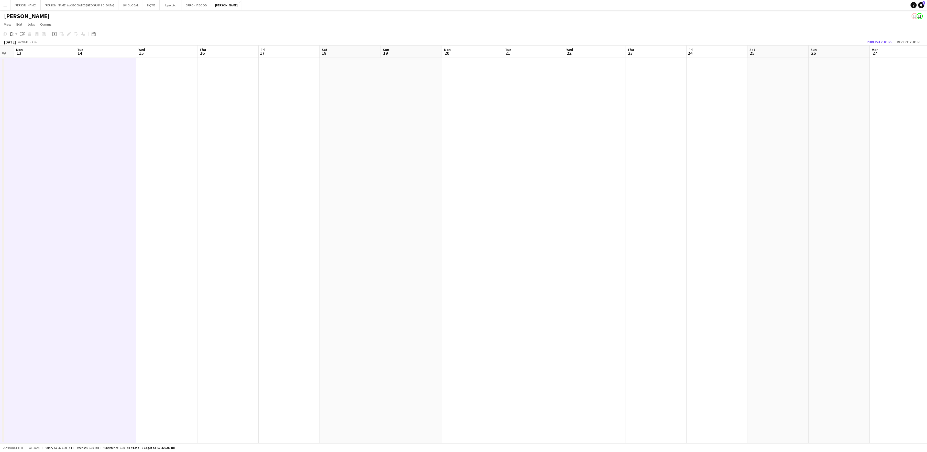
click at [143, 121] on app-date-cell at bounding box center [166, 251] width 61 height 386
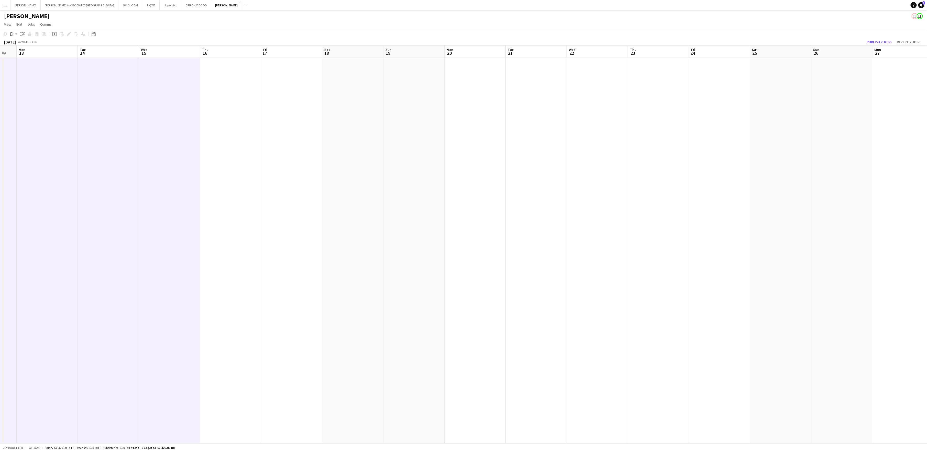
click at [222, 129] on app-date-cell at bounding box center [230, 251] width 61 height 386
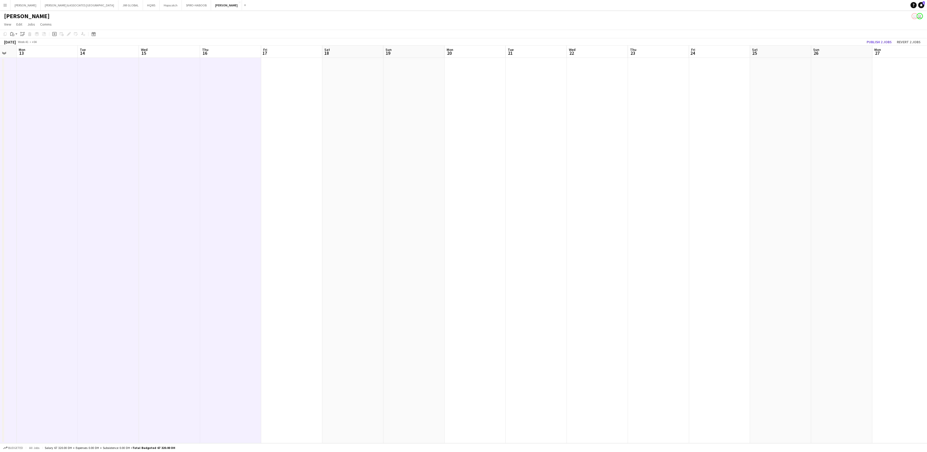
drag, startPoint x: 289, startPoint y: 128, endPoint x: 295, endPoint y: 125, distance: 7.3
click at [292, 128] on app-calendar-viewport "Fri 10 Sat 11 Sun 12 Mon 13 Tue 14 Wed 15 Thu 16 Fri 17 Sat 18 Sun 19 Mon 20 Tu…" at bounding box center [463, 245] width 927 height 398
click at [320, 131] on app-date-cell at bounding box center [295, 251] width 61 height 386
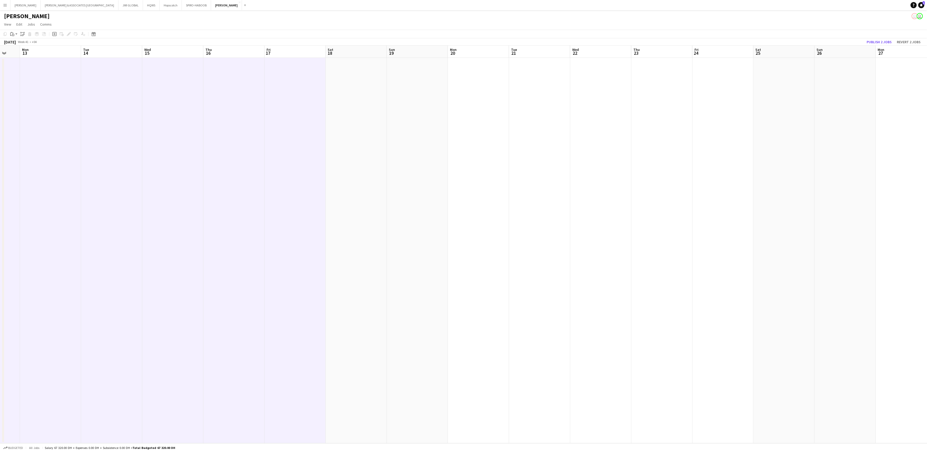
drag, startPoint x: 342, startPoint y: 134, endPoint x: 351, endPoint y: 130, distance: 9.3
click at [343, 136] on app-calendar-viewport "Fri 10 Sat 11 Sun 12 Mon 13 Tue 14 Wed 15 Thu 16 Fri 17 Sat 18 Sun 19 Mon 20 Tu…" at bounding box center [463, 245] width 927 height 398
click at [343, 138] on app-date-cell at bounding box center [359, 251] width 61 height 386
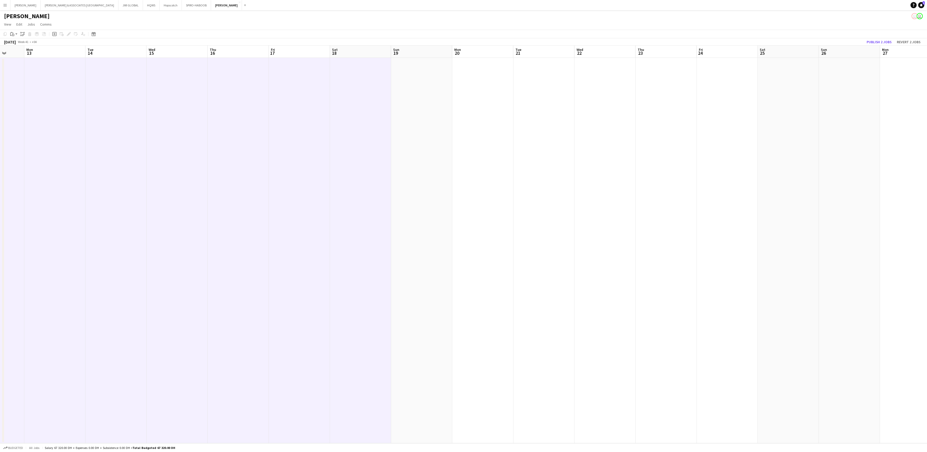
click at [343, 129] on app-date-cell at bounding box center [421, 251] width 61 height 386
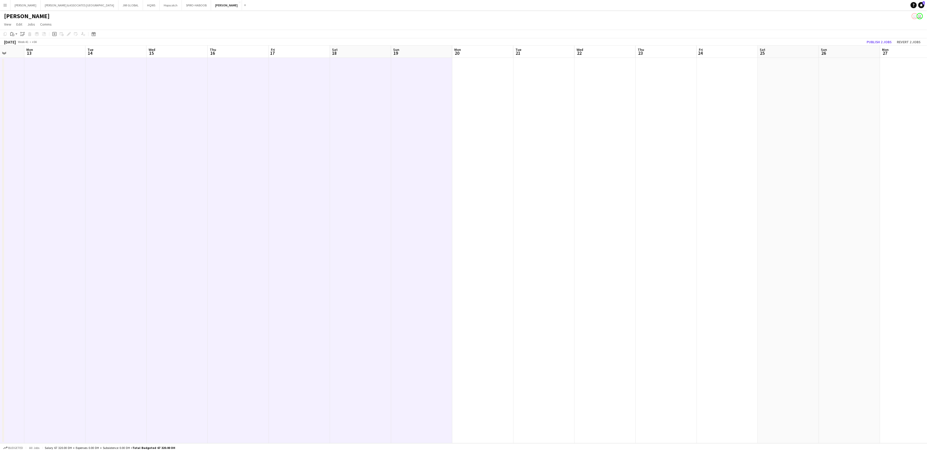
click at [343, 154] on app-date-cell at bounding box center [482, 251] width 61 height 386
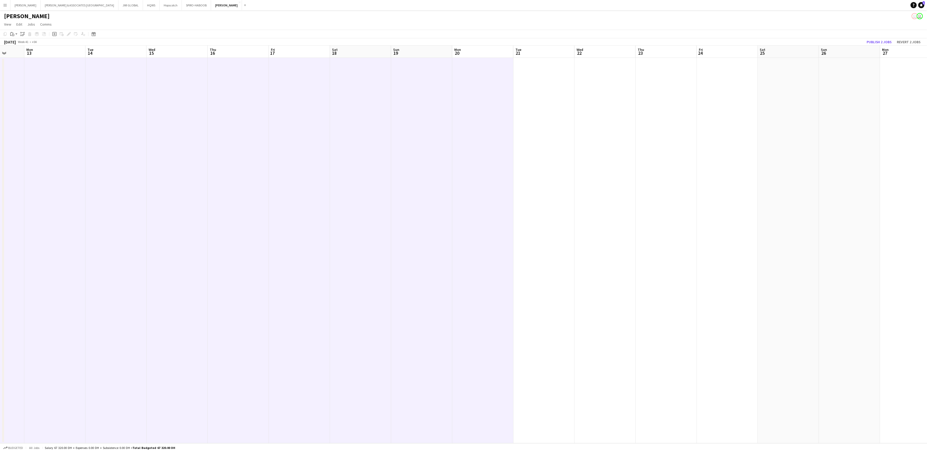
click at [343, 159] on app-date-cell at bounding box center [543, 251] width 61 height 386
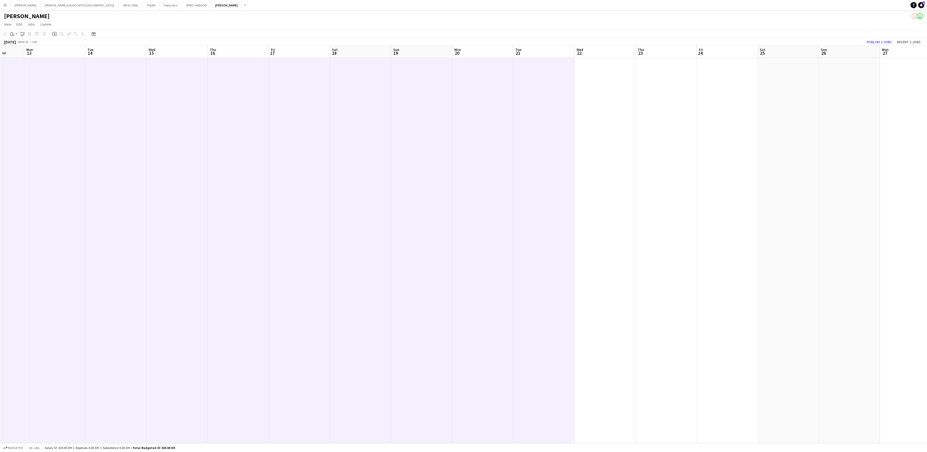
drag, startPoint x: 599, startPoint y: 172, endPoint x: 601, endPoint y: 168, distance: 4.1
click at [343, 167] on app-date-cell at bounding box center [605, 251] width 61 height 386
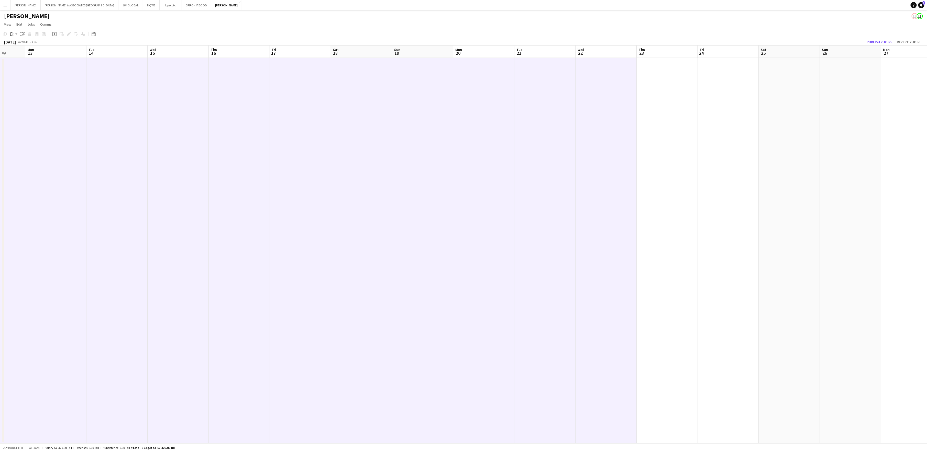
click at [343, 167] on app-date-cell at bounding box center [667, 251] width 61 height 386
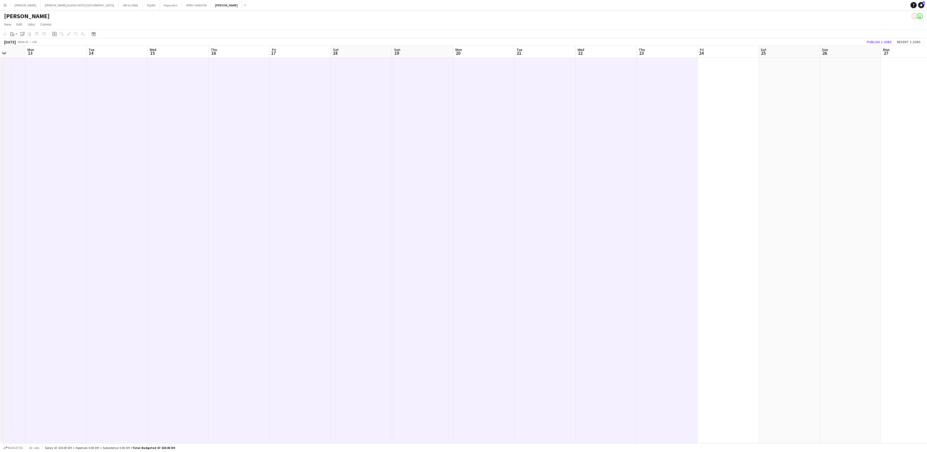
click at [343, 167] on app-date-cell at bounding box center [728, 251] width 61 height 386
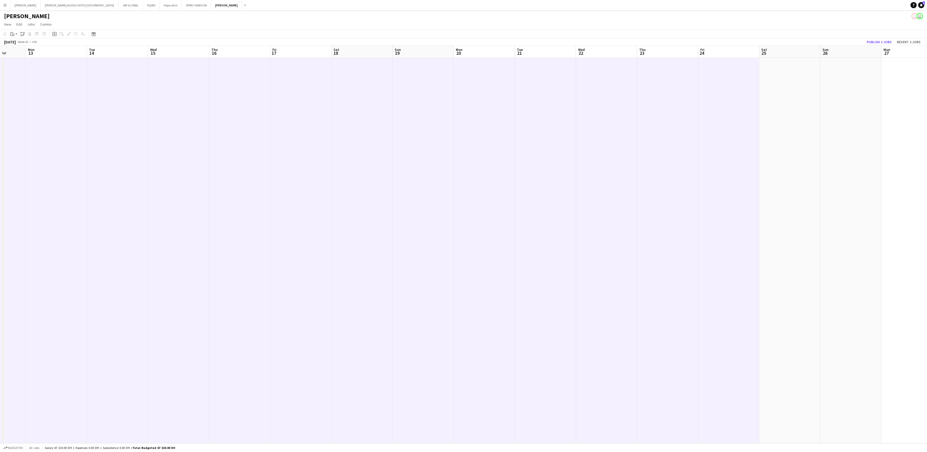
click at [343, 166] on app-date-cell at bounding box center [790, 251] width 61 height 386
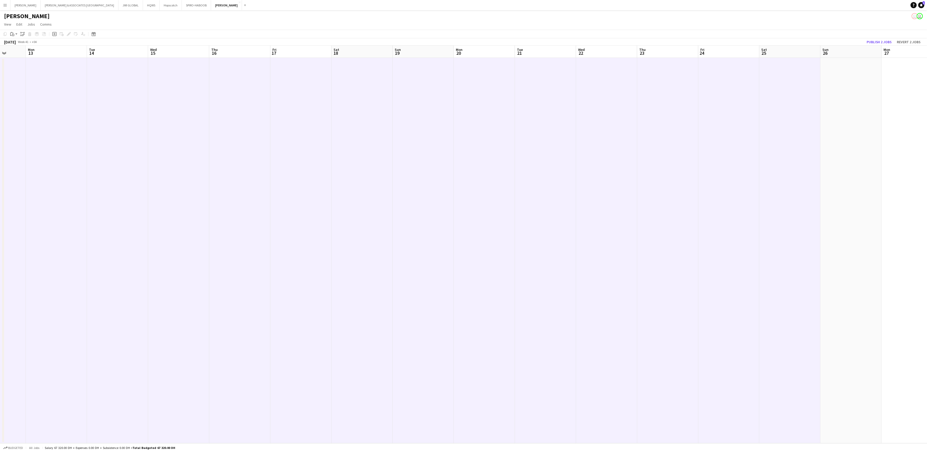
click at [343, 162] on app-date-cell at bounding box center [851, 251] width 61 height 386
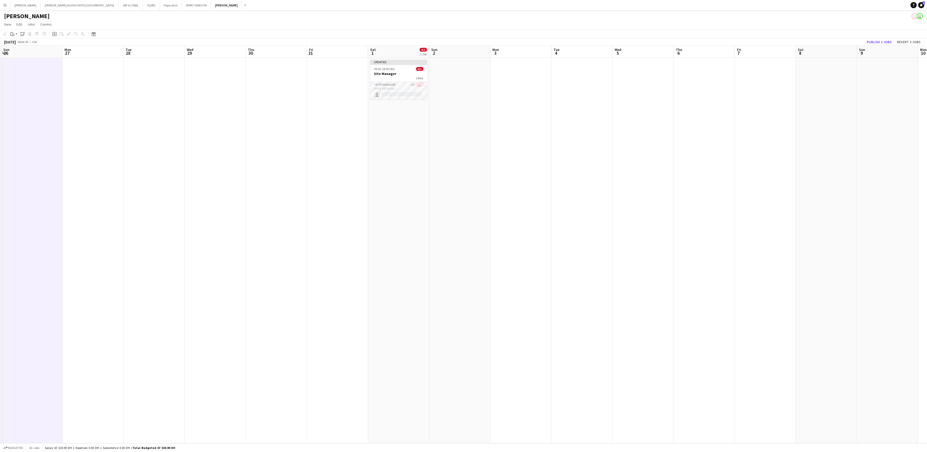
scroll to position [0, 122]
click at [87, 133] on app-date-cell at bounding box center [91, 251] width 61 height 386
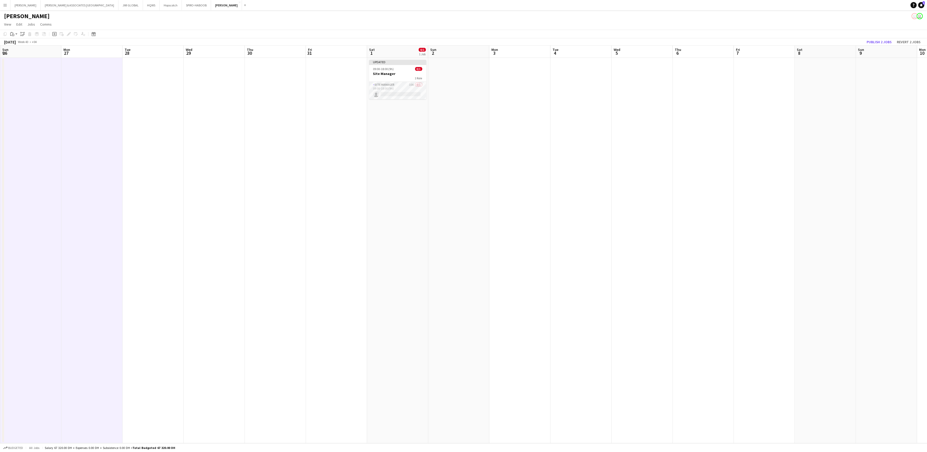
click at [170, 148] on app-date-cell at bounding box center [153, 251] width 61 height 386
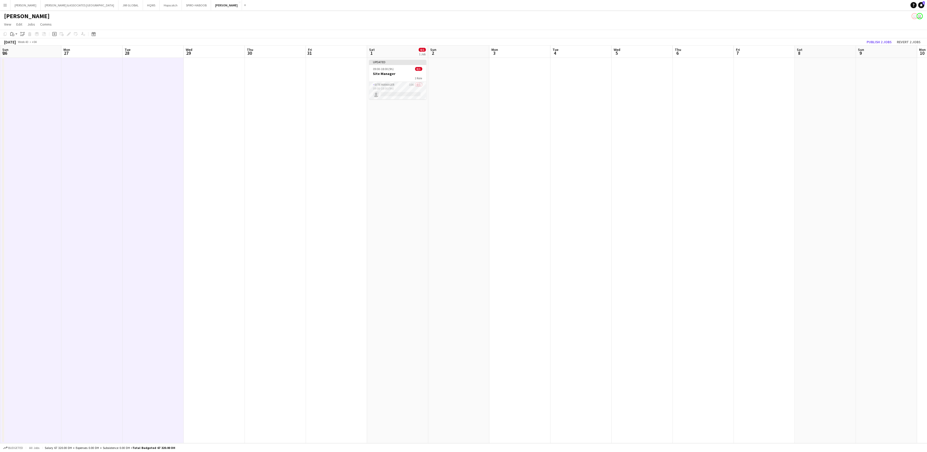
drag, startPoint x: 190, startPoint y: 171, endPoint x: 194, endPoint y: 172, distance: 4.5
click at [194, 167] on app-calendar-viewport "Fri 24 Sat 25 Sun 26 Mon 27 Tue 28 Wed 29 Thu 30 Fri 31 Sat 1 0/1 1 Job Sun 2 M…" at bounding box center [463, 245] width 927 height 398
click at [239, 167] on app-date-cell at bounding box center [218, 251] width 61 height 386
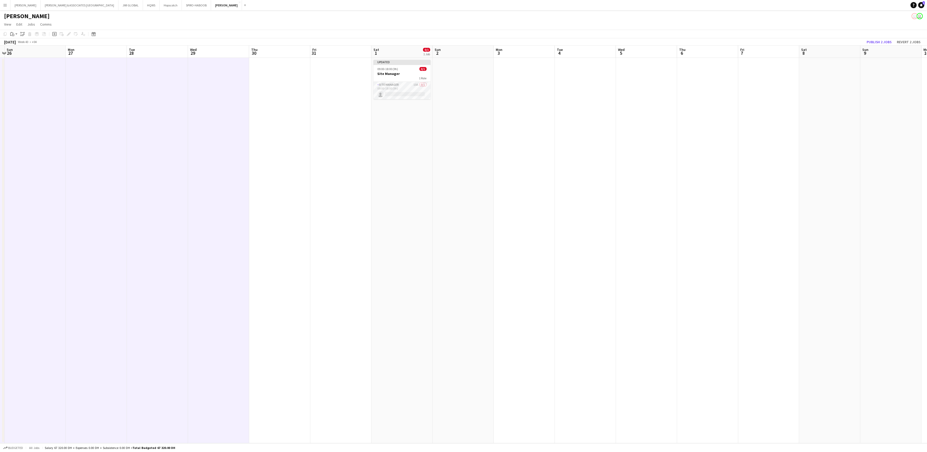
click at [279, 167] on app-date-cell at bounding box center [279, 251] width 61 height 386
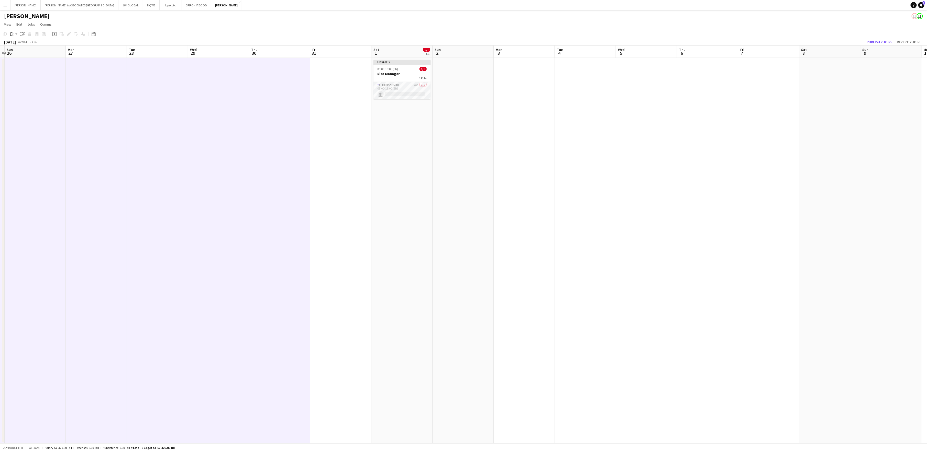
click at [332, 167] on app-date-cell at bounding box center [340, 251] width 61 height 386
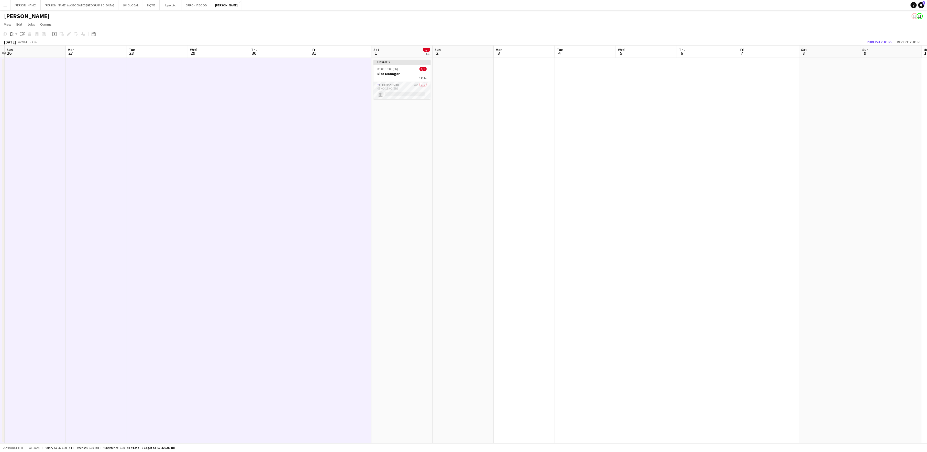
drag, startPoint x: 403, startPoint y: 227, endPoint x: 406, endPoint y: 234, distance: 7.5
click at [343, 167] on app-calendar-viewport "Fri 24 Sat 25 Sun 26 Mon 27 Tue 28 Wed 29 Thu 30 Fri 31 Sat 1 0/1 1 Job Sun 2 M…" at bounding box center [463, 245] width 927 height 398
click at [343, 167] on app-date-cell "Updated 09:00-18:00 (9h) 0/1 Site Manager 1 Role Site Manager 10A 0/1 09:00-18:…" at bounding box center [404, 251] width 61 height 386
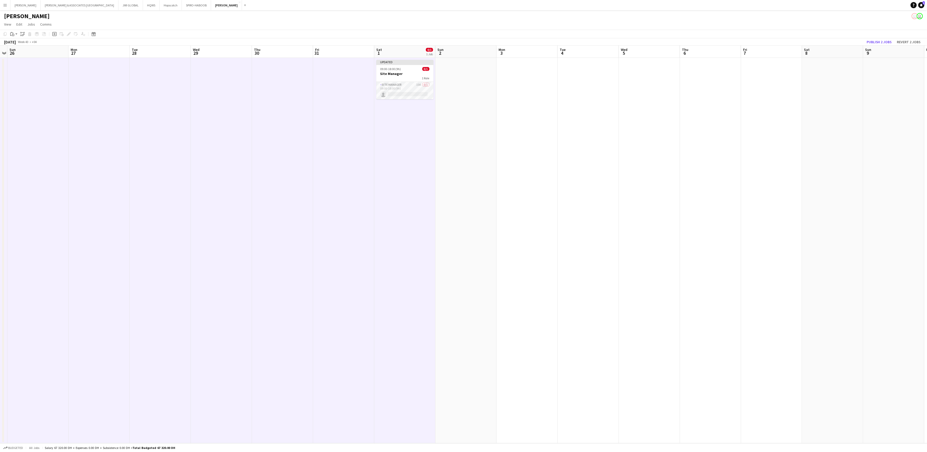
click at [343, 167] on app-date-cell at bounding box center [465, 251] width 61 height 386
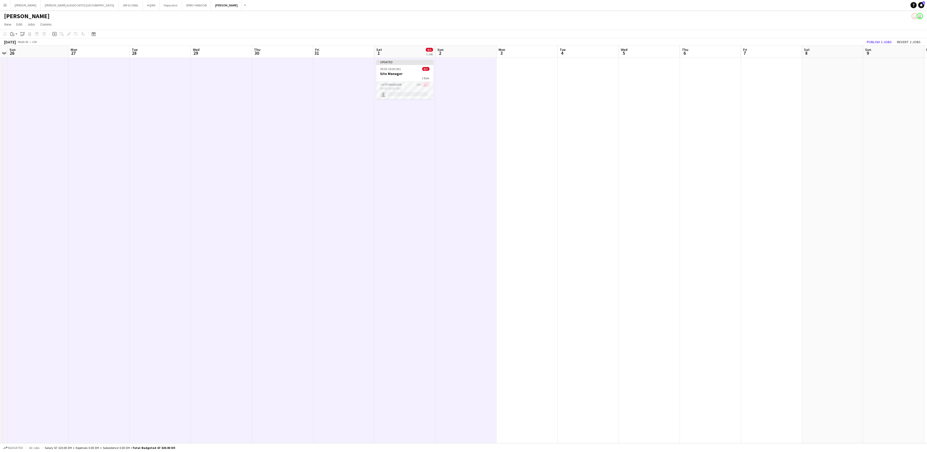
click at [343, 167] on app-date-cell at bounding box center [527, 251] width 61 height 386
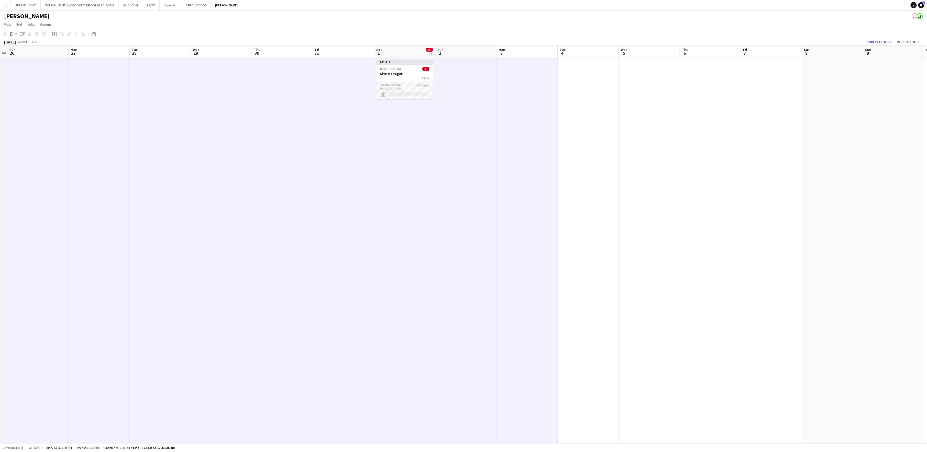
drag, startPoint x: 570, startPoint y: 207, endPoint x: 573, endPoint y: 204, distance: 4.0
click at [343, 167] on app-date-cell at bounding box center [588, 251] width 61 height 386
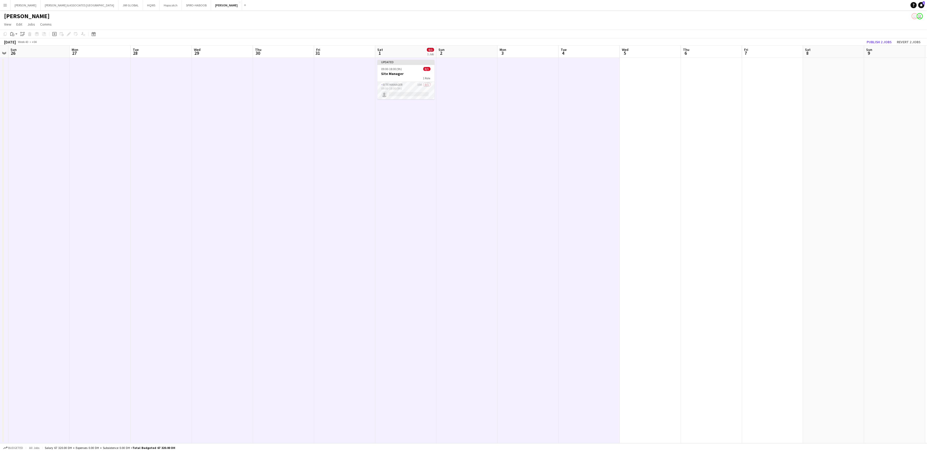
click at [343, 167] on app-date-cell at bounding box center [650, 251] width 61 height 386
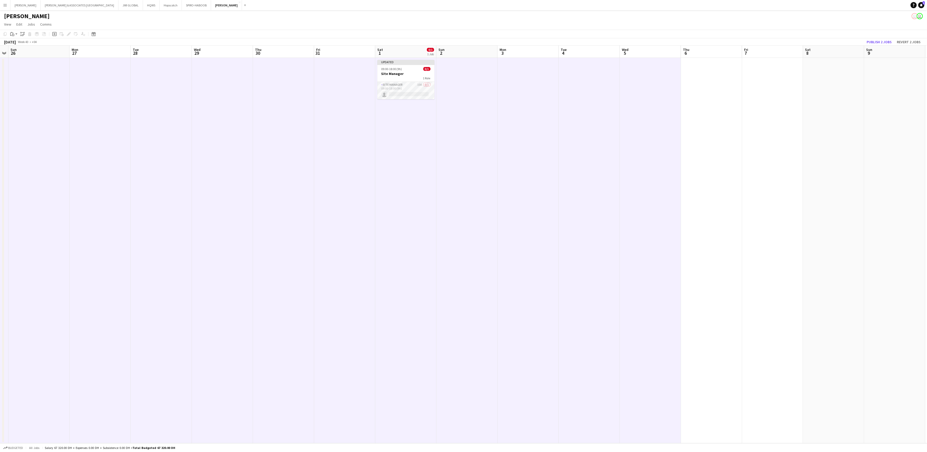
click at [343, 167] on app-date-cell at bounding box center [711, 251] width 61 height 386
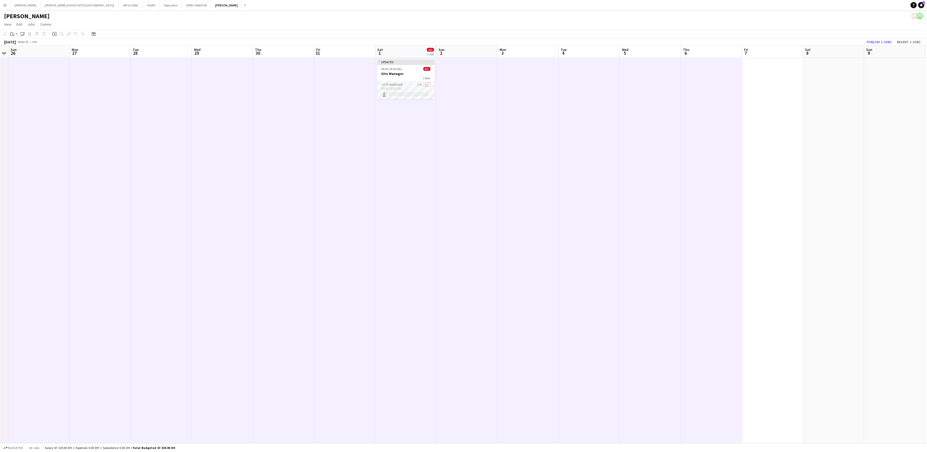
click at [343, 167] on app-date-cell at bounding box center [772, 251] width 61 height 386
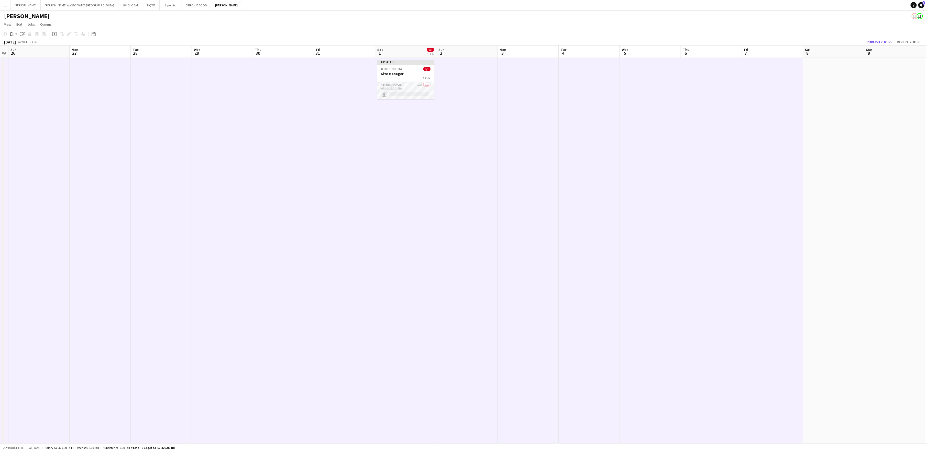
click at [343, 167] on app-date-cell at bounding box center [833, 251] width 61 height 386
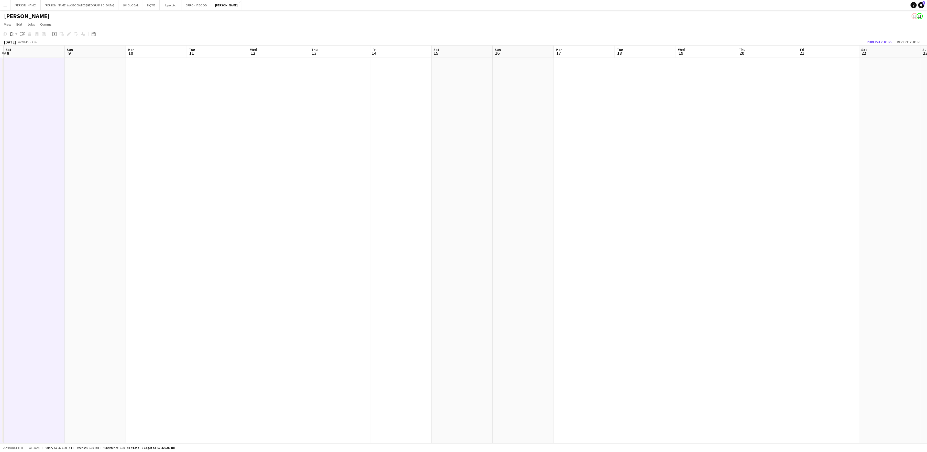
scroll to position [0, 180]
click at [80, 77] on app-date-cell at bounding box center [94, 251] width 61 height 386
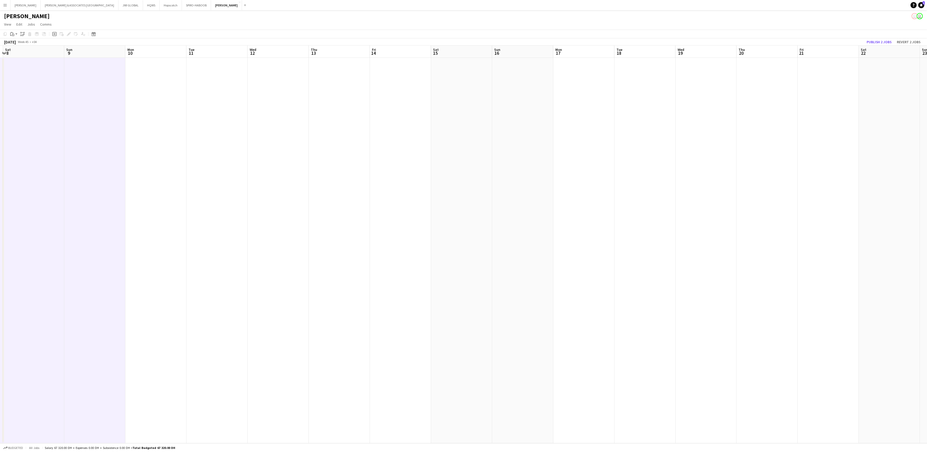
click at [158, 86] on app-date-cell at bounding box center [155, 251] width 61 height 386
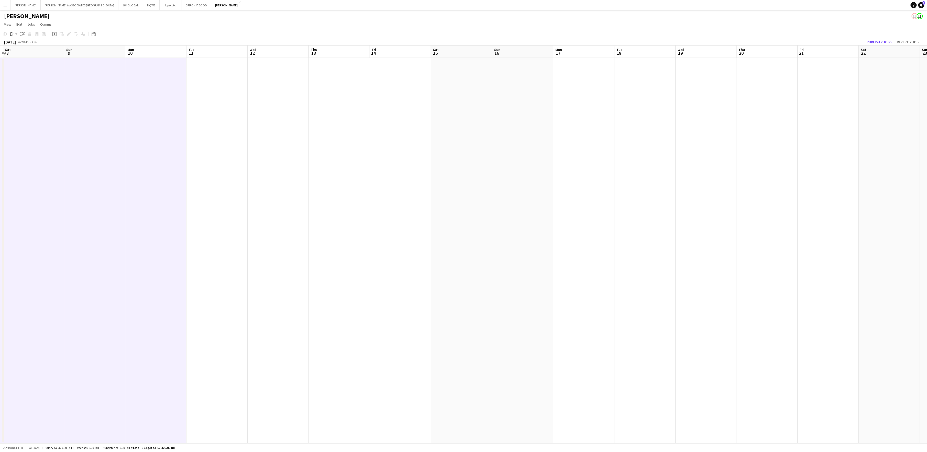
click at [202, 93] on app-date-cell at bounding box center [216, 251] width 61 height 386
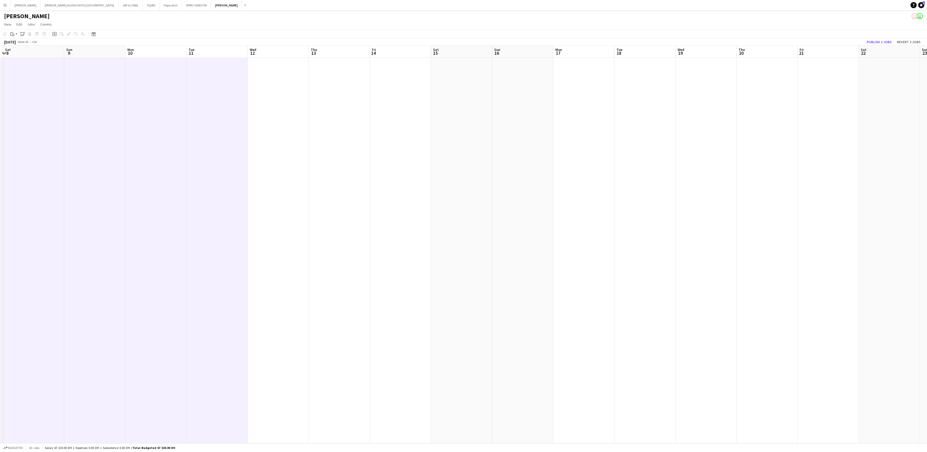
click at [269, 111] on app-date-cell at bounding box center [278, 251] width 61 height 386
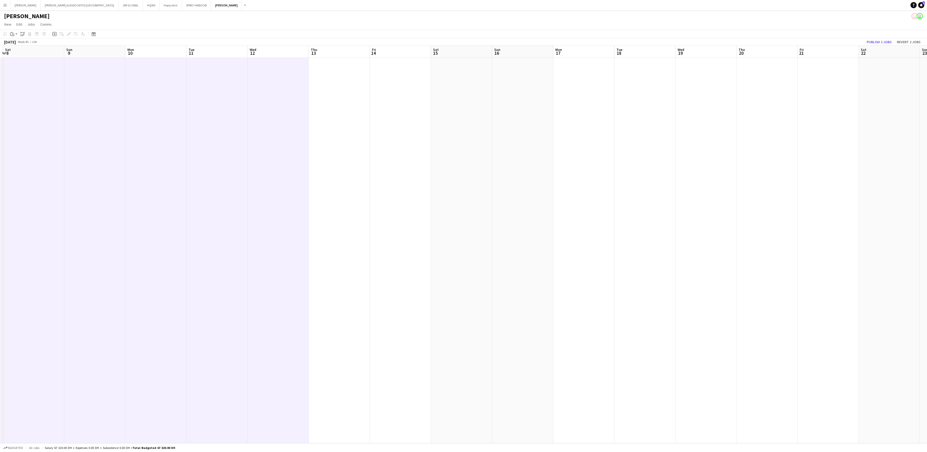
click at [320, 121] on app-date-cell at bounding box center [339, 251] width 61 height 386
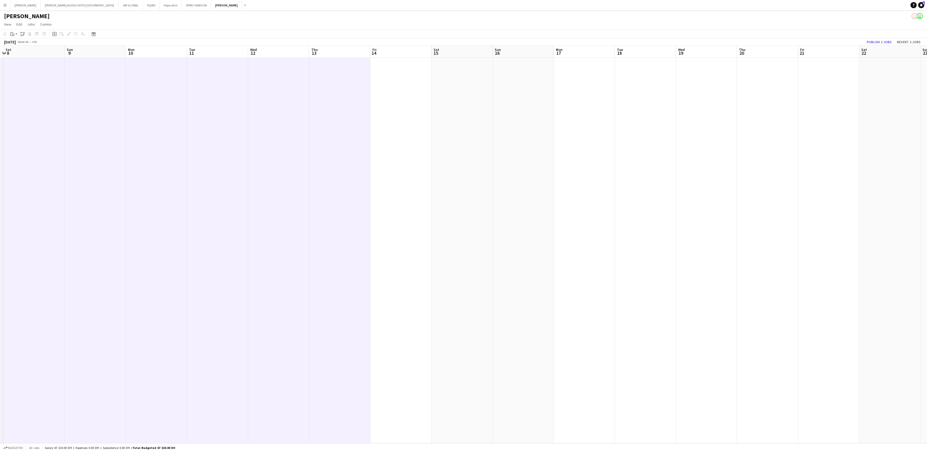
click at [343, 127] on app-date-cell at bounding box center [400, 251] width 61 height 386
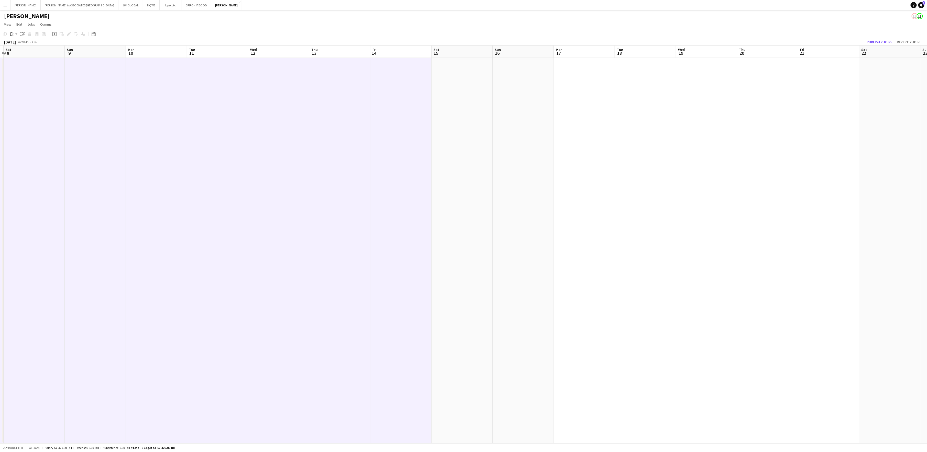
click at [343, 121] on app-date-cell at bounding box center [462, 251] width 61 height 386
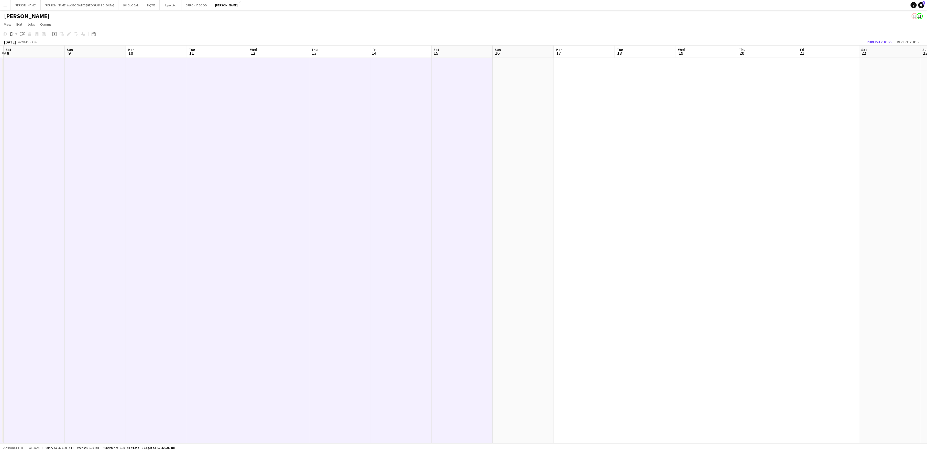
click at [343, 119] on app-date-cell at bounding box center [523, 251] width 61 height 386
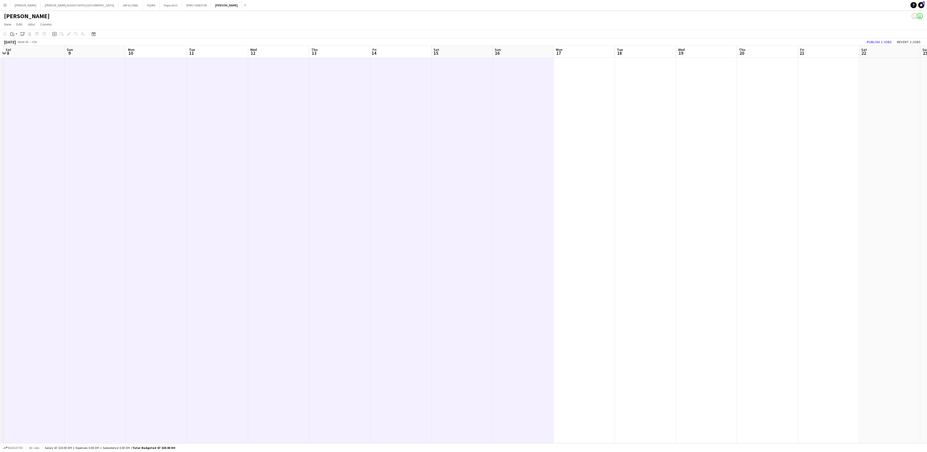
drag, startPoint x: 572, startPoint y: 117, endPoint x: 573, endPoint y: 119, distance: 2.6
click at [343, 119] on app-date-cell at bounding box center [584, 251] width 61 height 386
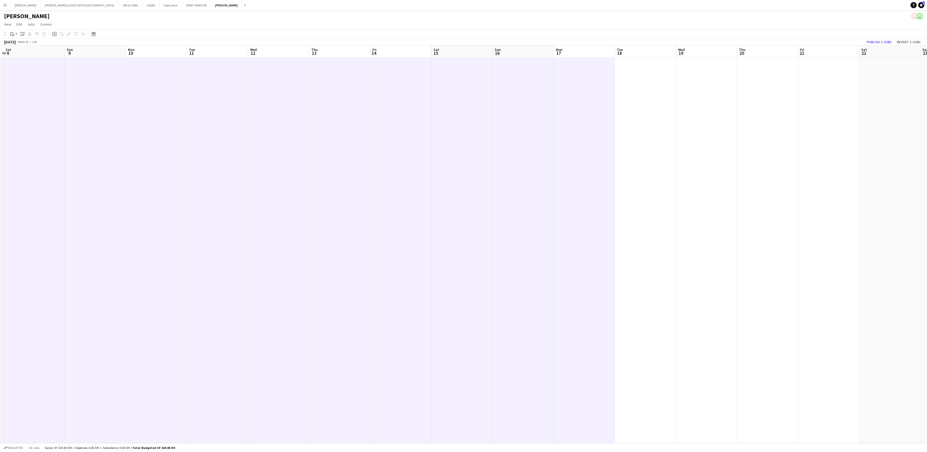
scroll to position [0, 179]
click at [343, 115] on app-date-cell at bounding box center [646, 251] width 61 height 386
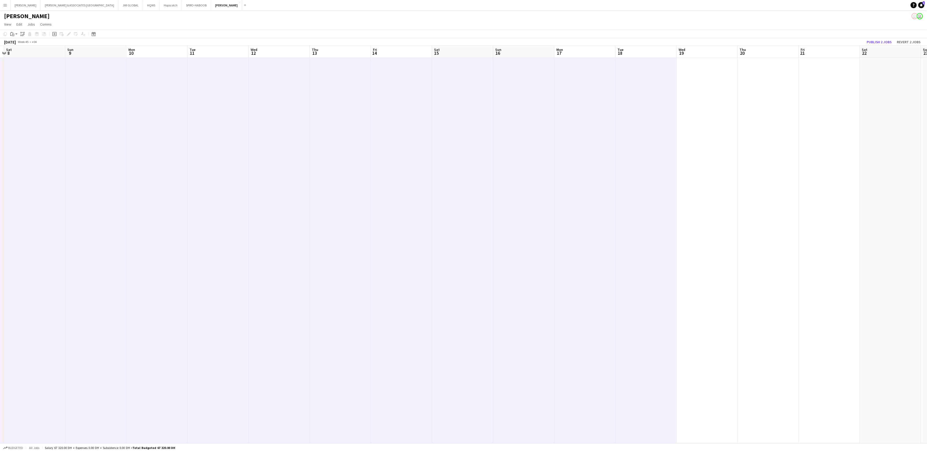
click at [343, 114] on app-date-cell at bounding box center [707, 251] width 61 height 386
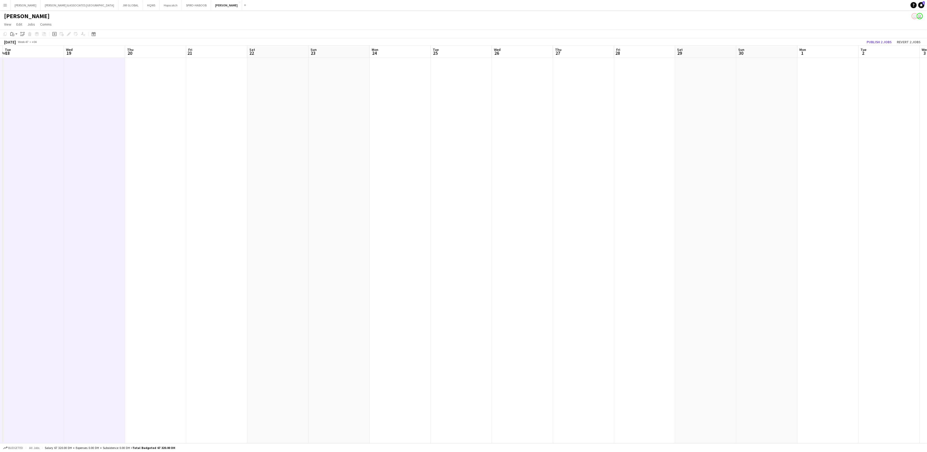
scroll to position [0, 242]
click at [154, 162] on app-date-cell at bounding box center [155, 251] width 61 height 386
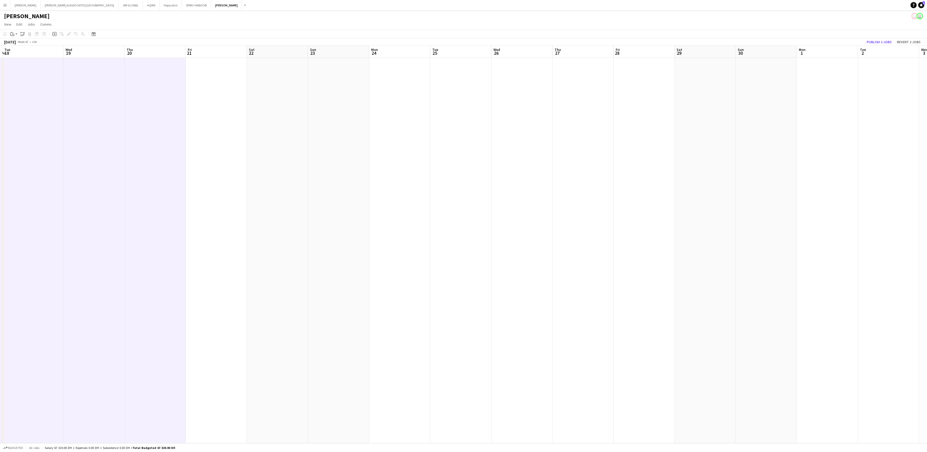
click at [217, 167] on app-date-cell at bounding box center [216, 251] width 61 height 386
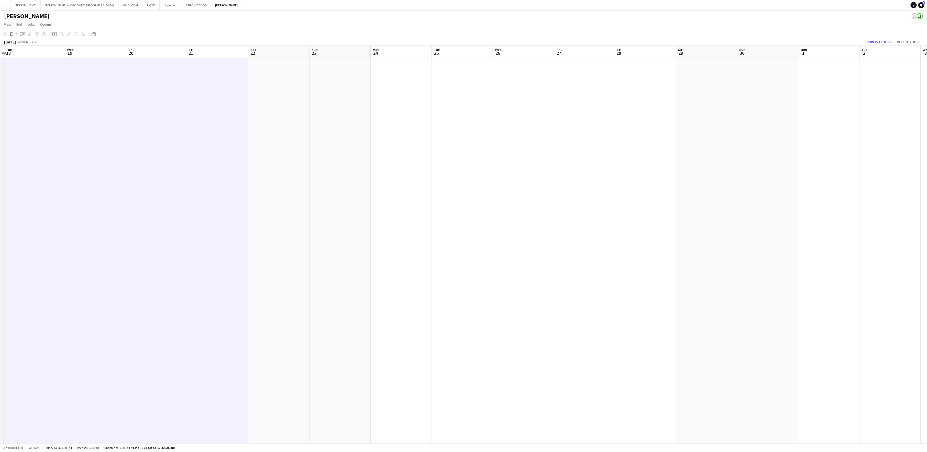
click at [278, 167] on app-date-cell at bounding box center [278, 251] width 61 height 386
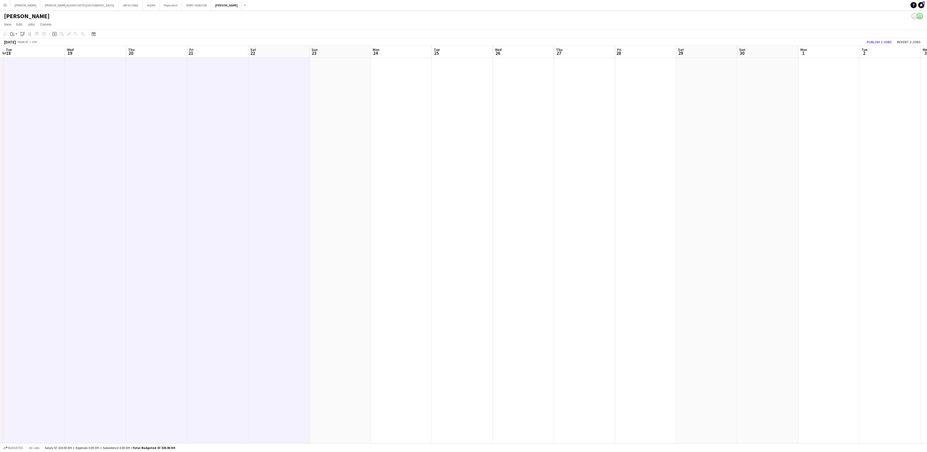
click at [343, 167] on app-date-cell at bounding box center [340, 251] width 61 height 386
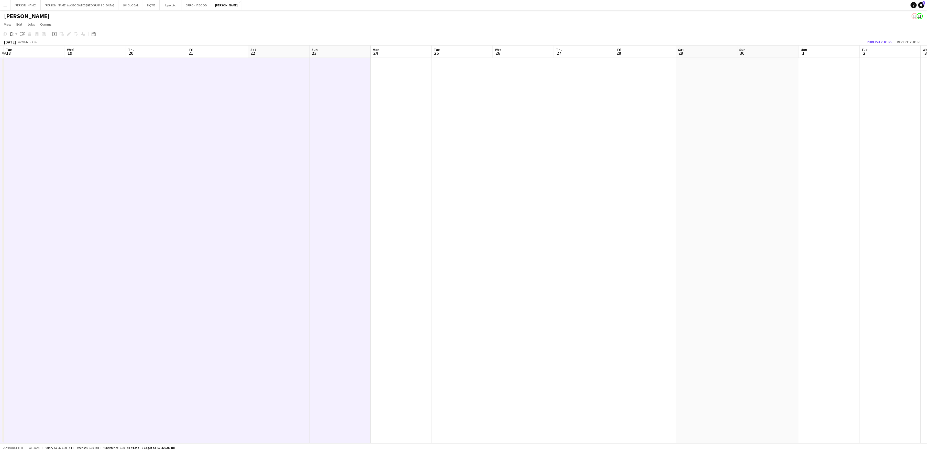
click at [343, 167] on app-date-cell at bounding box center [401, 251] width 61 height 386
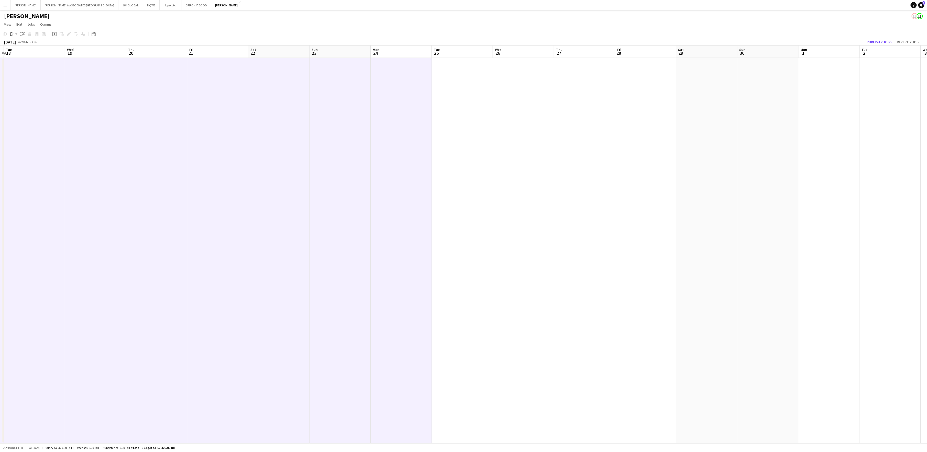
click at [343, 167] on app-date-cell at bounding box center [462, 251] width 61 height 386
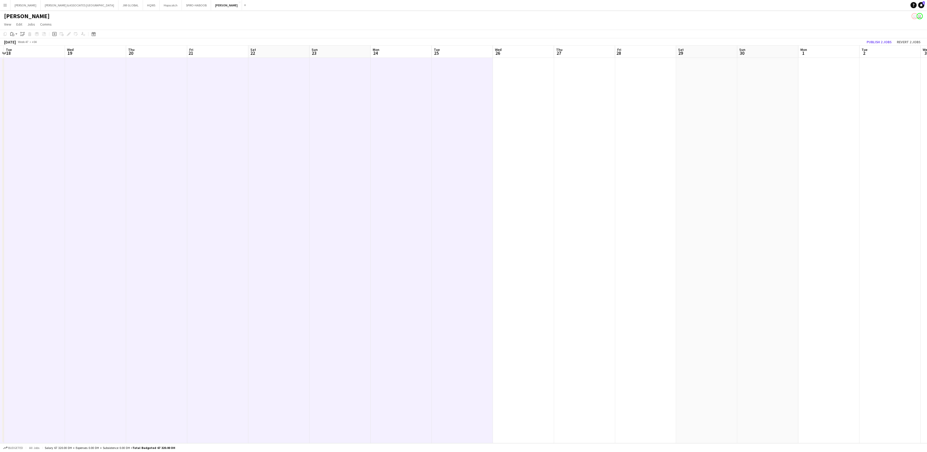
click at [343, 161] on app-date-cell at bounding box center [523, 251] width 61 height 386
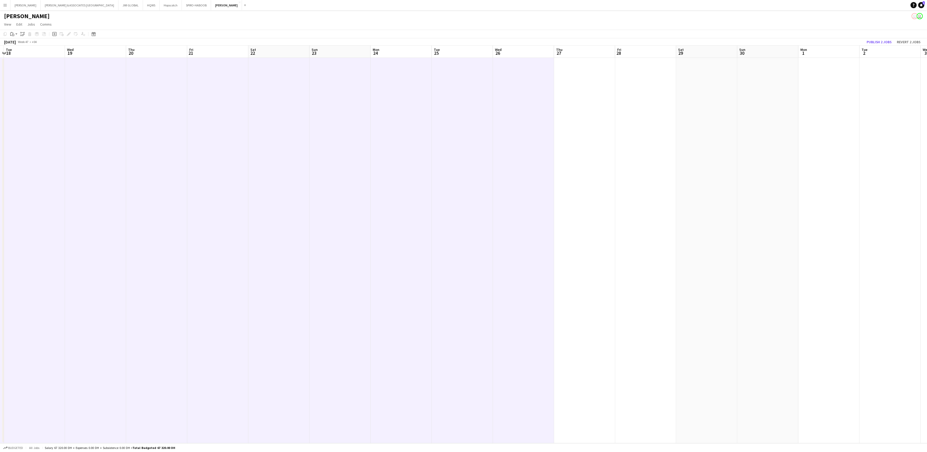
click at [343, 151] on app-date-cell at bounding box center [584, 251] width 61 height 386
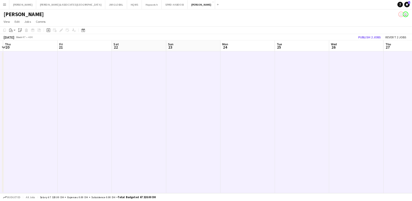
scroll to position [0, 180]
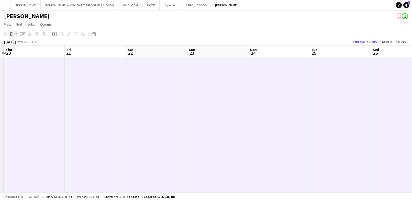
click at [15, 35] on div "Paste" at bounding box center [12, 34] width 6 height 6
click at [21, 51] on link "Paste with crew Ctrl+Shift+V" at bounding box center [38, 52] width 48 height 5
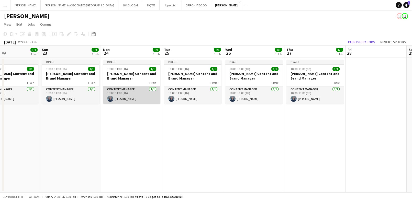
scroll to position [0, 211]
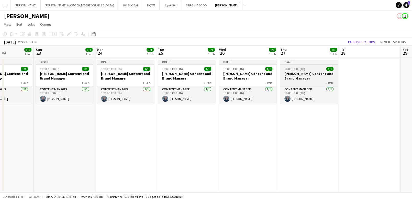
drag, startPoint x: 314, startPoint y: 78, endPoint x: 313, endPoint y: 75, distance: 3.2
click at [314, 77] on h3 "[PERSON_NAME] Content and Brand Manager" at bounding box center [308, 75] width 57 height 9
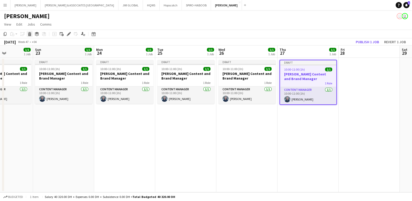
click at [28, 35] on icon at bounding box center [29, 35] width 3 height 3
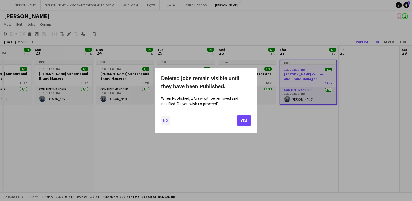
click at [164, 119] on button "No" at bounding box center [165, 120] width 9 height 8
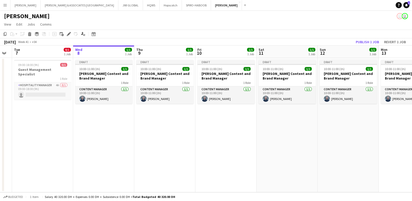
scroll to position [0, 110]
click at [168, 84] on app-job-card "Draft 10:00-11:00 (1h) 1/1 [PERSON_NAME] Content and Brand Manager 1 Role Conte…" at bounding box center [165, 82] width 57 height 44
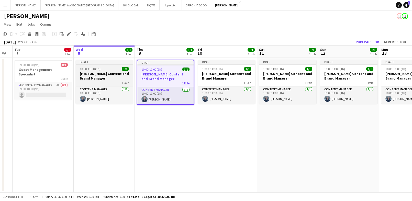
click at [123, 85] on app-job-card "Draft 10:00-11:00 (1h) 1/1 [PERSON_NAME] Content and Brand Manager 1 Role Conte…" at bounding box center [104, 82] width 57 height 44
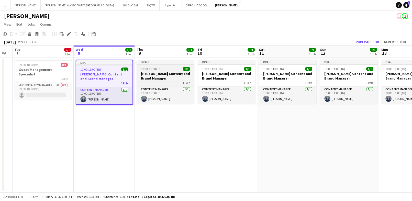
click at [179, 80] on h3 "[PERSON_NAME] Content and Brand Manager" at bounding box center [165, 75] width 57 height 9
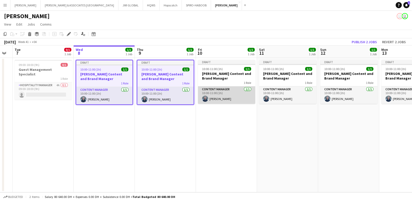
click at [240, 88] on app-card-role "Content Manager [DATE] 10:00-11:00 (1h) [PERSON_NAME]" at bounding box center [226, 94] width 57 height 17
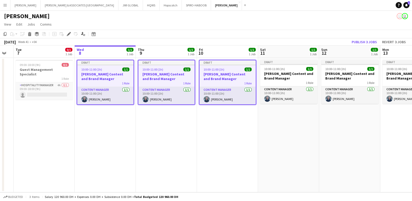
click at [279, 81] on div "1 Role" at bounding box center [288, 83] width 57 height 4
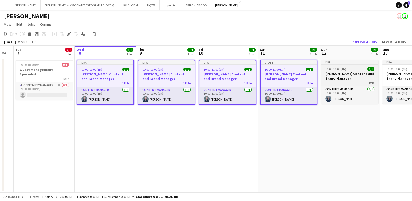
click at [337, 82] on div "1 Role" at bounding box center [349, 83] width 57 height 4
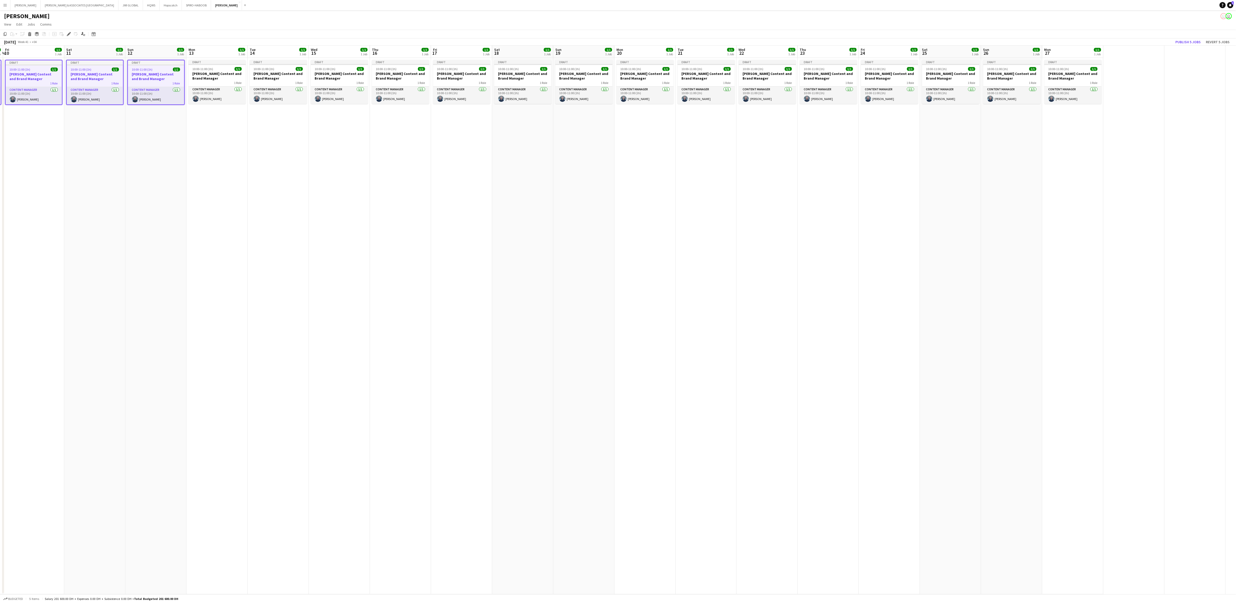
scroll to position [0, 181]
click at [215, 69] on div "10:00-11:00 (1h) 1/1" at bounding box center [216, 69] width 57 height 4
drag, startPoint x: 262, startPoint y: 86, endPoint x: 266, endPoint y: 89, distance: 4.3
click at [266, 87] on app-calendar-viewport "Tue 7 0/1 1 Job Wed 8 1/1 1 Job Thu 9 1/1 1 Job Fri 10 1/1 1 Job Sat 11 1/1 1 J…" at bounding box center [618, 320] width 1236 height 549
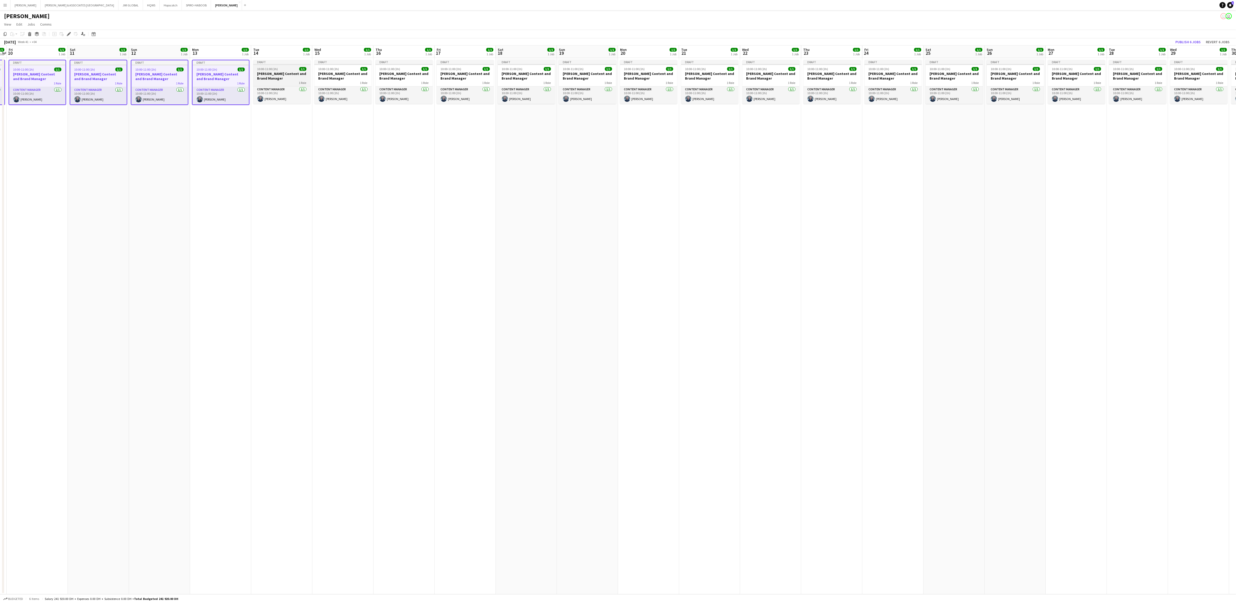
click at [302, 70] on span "1/1" at bounding box center [302, 69] width 7 height 4
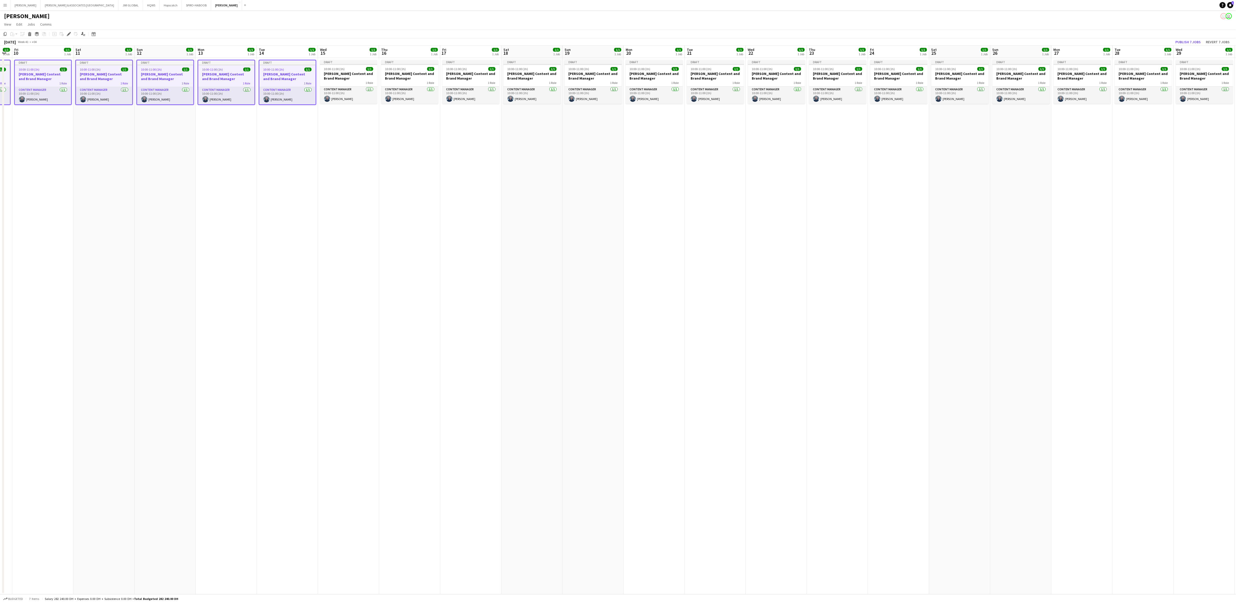
drag, startPoint x: 332, startPoint y: 74, endPoint x: 338, endPoint y: 74, distance: 6.4
click at [338, 74] on app-calendar-viewport "Tue 7 0/1 1 Job Wed 8 1/1 1 Job Thu 9 1/1 1 Job Fri 10 1/1 1 Job Sat 11 1/1 1 J…" at bounding box center [618, 320] width 1236 height 549
click at [340, 78] on h3 "[PERSON_NAME] Content and Brand Manager" at bounding box center [348, 75] width 57 height 9
click at [343, 81] on div "1 Role" at bounding box center [409, 83] width 57 height 4
click at [343, 66] on app-job-card "Draft 10:00-11:00 (1h) 1/1 [PERSON_NAME] Content and Brand Manager 1 Role Conte…" at bounding box center [470, 82] width 57 height 44
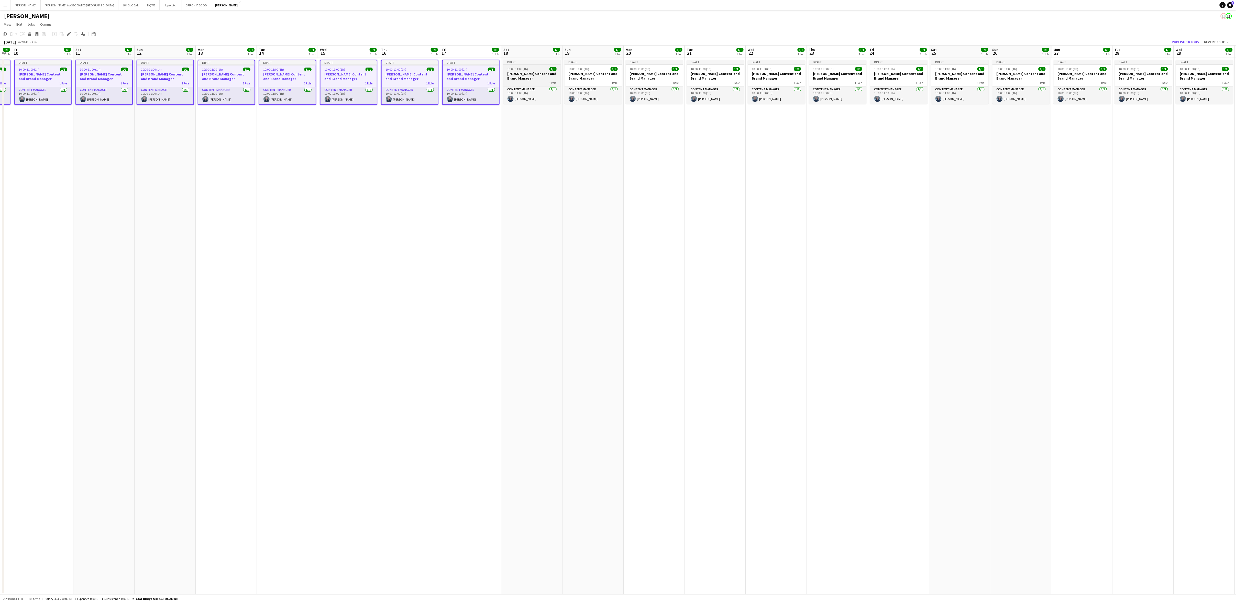
click at [343, 77] on h3 "[PERSON_NAME] Content and Brand Manager" at bounding box center [531, 75] width 57 height 9
click at [343, 79] on h3 "[PERSON_NAME] Content and Brand Manager" at bounding box center [593, 75] width 57 height 9
click at [343, 83] on div "1 Role" at bounding box center [654, 83] width 57 height 4
drag, startPoint x: 708, startPoint y: 83, endPoint x: 716, endPoint y: 84, distance: 7.8
click at [343, 83] on div "1 Role" at bounding box center [715, 83] width 57 height 4
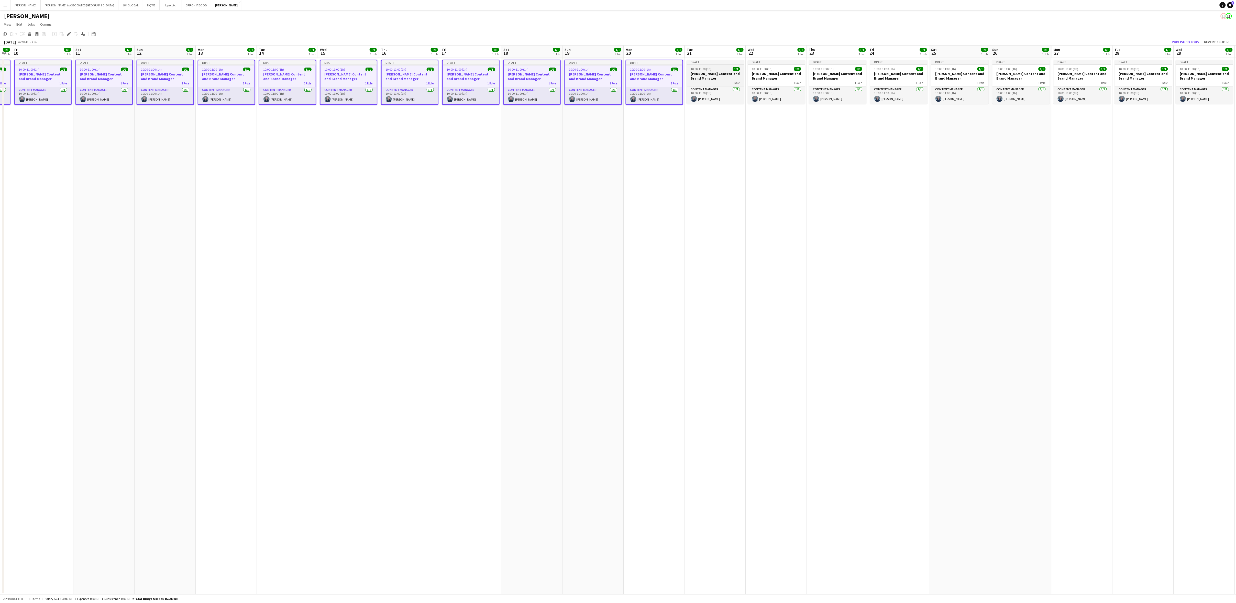
scroll to position [0, 170]
click at [343, 85] on div "1 Role" at bounding box center [777, 83] width 57 height 4
click at [343, 79] on h3 "[PERSON_NAME] Content and Brand Manager" at bounding box center [838, 75] width 57 height 9
click at [343, 71] on h3 "[PERSON_NAME] Content and Brand Manager" at bounding box center [899, 75] width 57 height 9
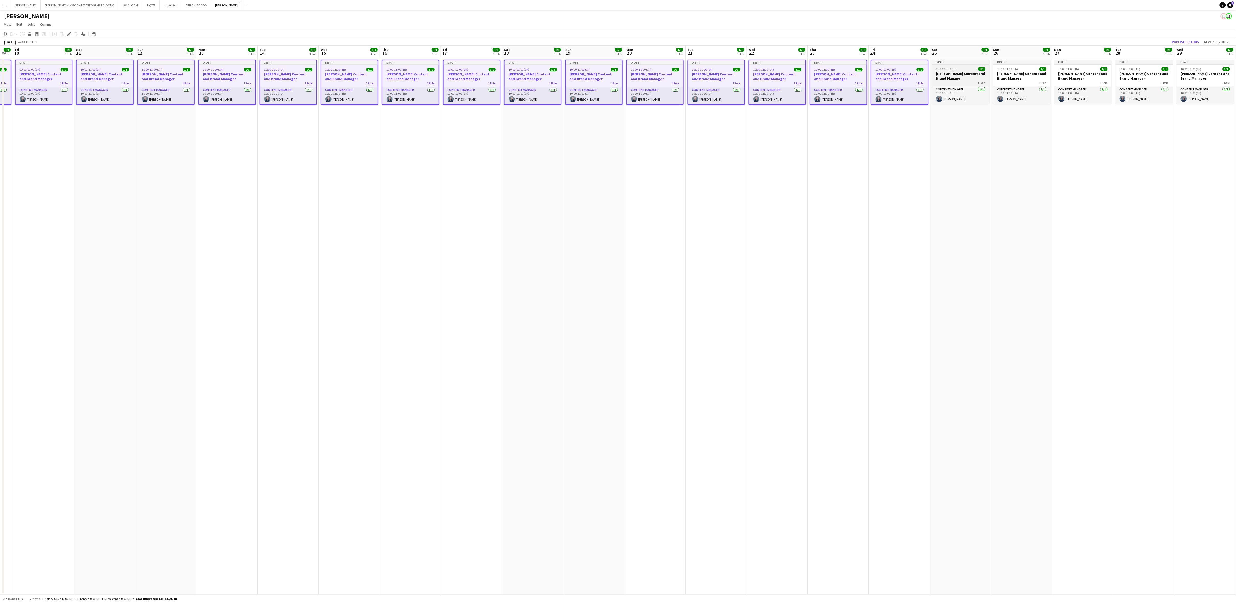
click at [343, 68] on app-job-card "Draft 10:00-11:00 (1h) 1/1 [PERSON_NAME] Content and Brand Manager 1 Role Conte…" at bounding box center [960, 82] width 57 height 44
click at [343, 67] on app-job-card "Draft 10:00-11:00 (1h) 1/1 [PERSON_NAME] Content and Brand Manager 1 Role Conte…" at bounding box center [1021, 82] width 57 height 44
click at [343, 75] on h3 "[PERSON_NAME] Content and Brand Manager" at bounding box center [1084, 75] width 57 height 9
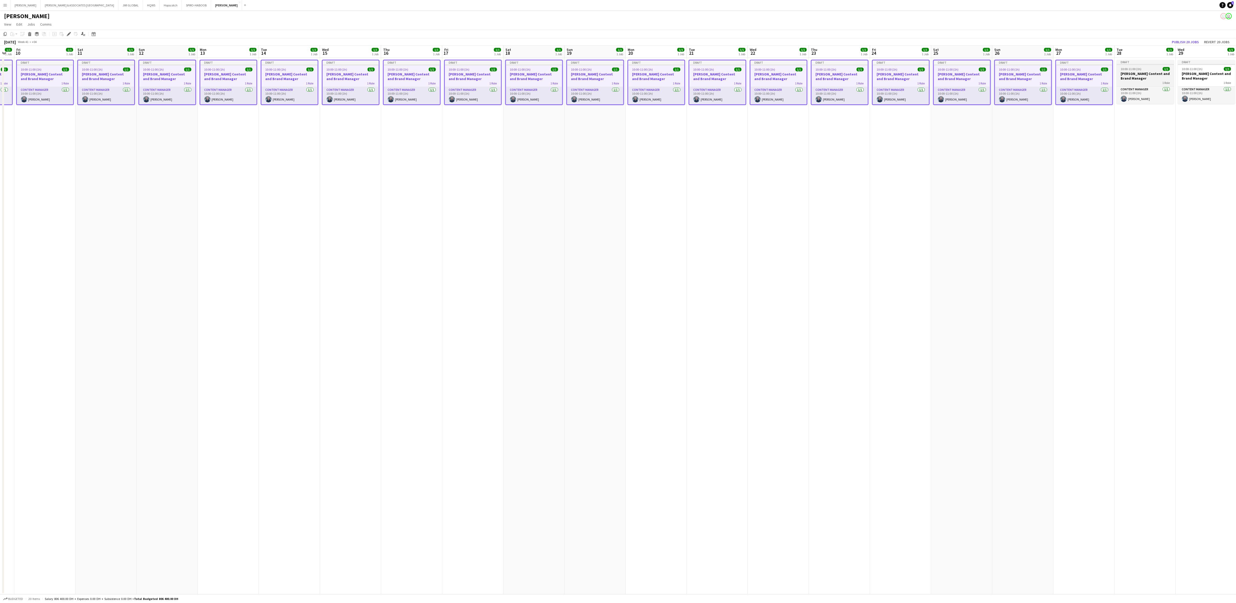
click at [343, 67] on span "10:00-11:00 (1h)" at bounding box center [1131, 69] width 21 height 4
click at [343, 72] on h3 "[PERSON_NAME] Content and Brand Manager" at bounding box center [1206, 75] width 57 height 9
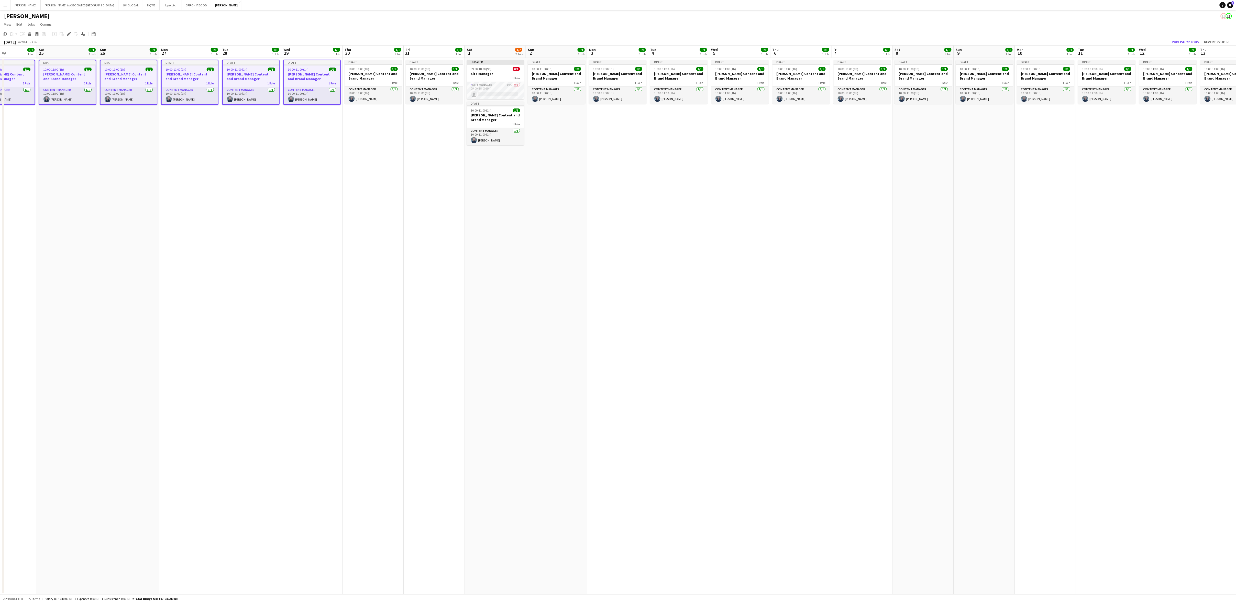
scroll to position [0, 210]
drag, startPoint x: 357, startPoint y: 81, endPoint x: 359, endPoint y: 74, distance: 7.4
click at [343, 82] on app-calendar-viewport "Tue 21 1/1 1 Job Wed 22 1/1 1 Job Thu 23 1/1 1 Job Fri 24 1/1 1 Job Sat 25 1/1 …" at bounding box center [618, 320] width 1236 height 549
click at [343, 74] on app-calendar-viewport "Tue 21 1/1 1 Job Wed 22 1/1 1 Job Thu 23 1/1 1 Job Fri 24 1/1 1 Job Sat 25 1/1 …" at bounding box center [618, 320] width 1236 height 549
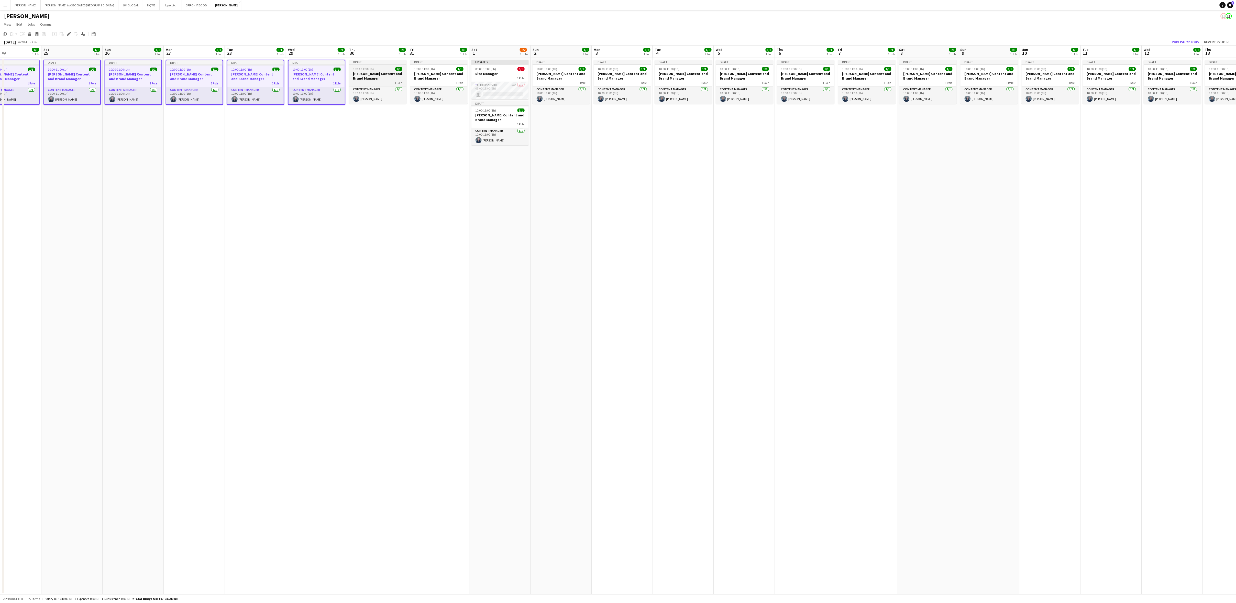
click at [343, 68] on span "10:00-11:00 (1h)" at bounding box center [363, 69] width 21 height 4
click at [343, 62] on div "Draft" at bounding box center [438, 62] width 57 height 4
click at [343, 115] on h3 "[PERSON_NAME] Content and Brand Manager" at bounding box center [499, 117] width 57 height 9
click at [343, 67] on div "10:00-11:00 (1h) 1/1" at bounding box center [561, 69] width 57 height 4
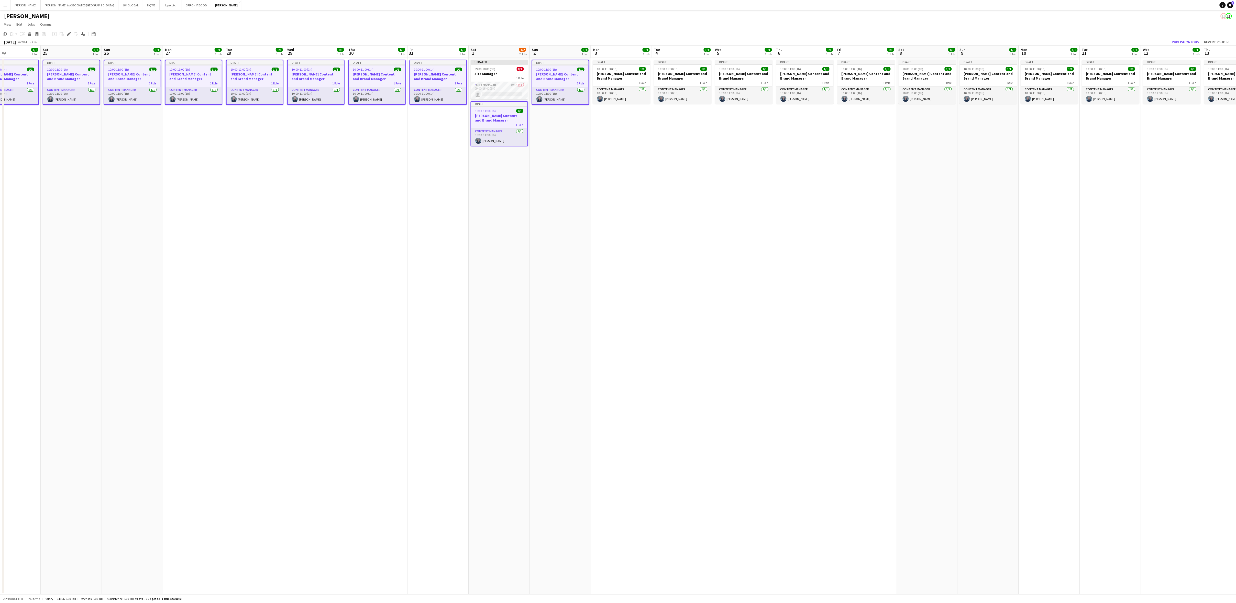
drag, startPoint x: 571, startPoint y: 63, endPoint x: 522, endPoint y: 219, distance: 163.0
click at [343, 167] on app-date-cell "Updated 09:00-18:00 (9h) 0/1 Site Manager 1 Role Site Manager 10A 0/1 09:00-18:…" at bounding box center [499, 326] width 61 height 536
click at [343, 65] on div at bounding box center [622, 64] width 57 height 1
click at [343, 63] on div "Draft" at bounding box center [683, 62] width 57 height 4
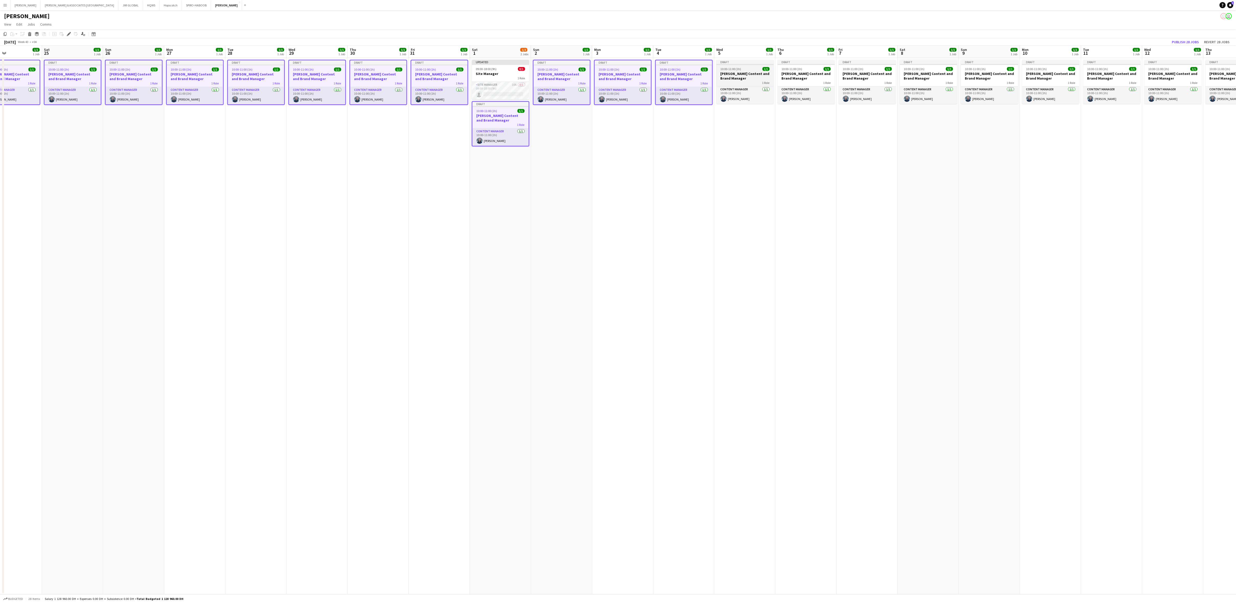
click at [343, 65] on div at bounding box center [745, 64] width 57 height 1
click at [343, 75] on h3 "[PERSON_NAME] Content and Brand Manager" at bounding box center [806, 75] width 57 height 9
click at [343, 78] on h3 "[PERSON_NAME] Content and Brand Manager" at bounding box center [867, 75] width 57 height 9
click at [343, 79] on h3 "[PERSON_NAME] Content and Brand Manager" at bounding box center [928, 75] width 57 height 9
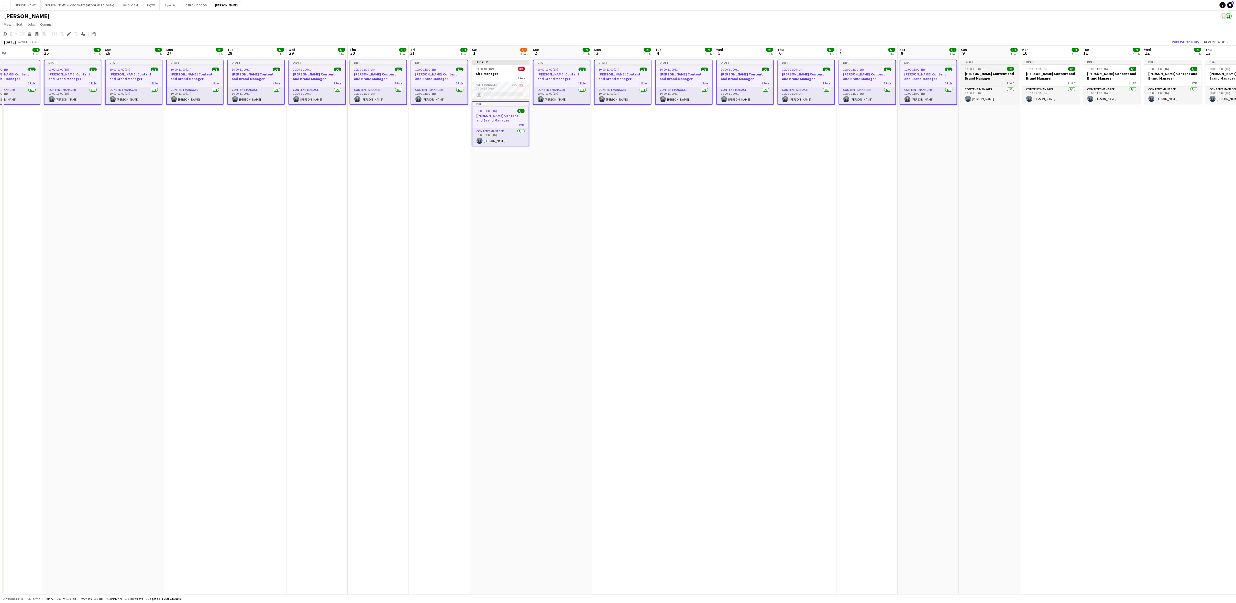
click at [343, 69] on span "10:00-11:00 (1h)" at bounding box center [975, 69] width 21 height 4
click at [343, 75] on h3 "[PERSON_NAME] Content and Brand Manager" at bounding box center [1050, 75] width 57 height 9
click at [343, 74] on h3 "[PERSON_NAME] Content and Brand Manager" at bounding box center [1111, 75] width 57 height 9
click at [343, 76] on h3 "[PERSON_NAME] Content and Brand Manager" at bounding box center [1173, 75] width 57 height 9
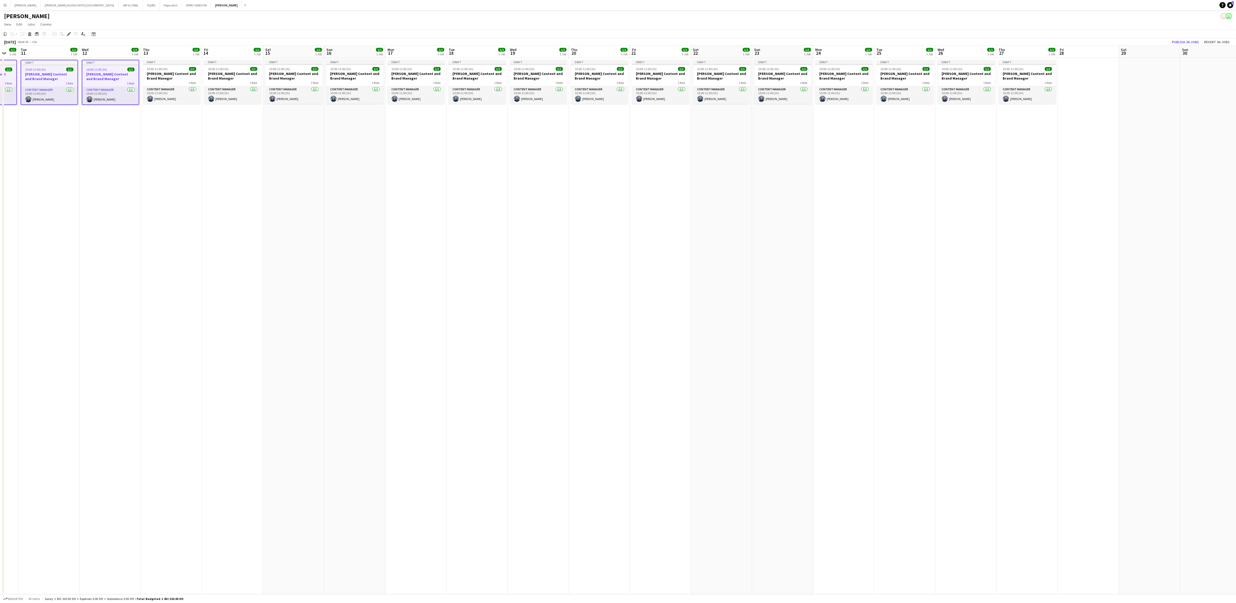
scroll to position [0, 240]
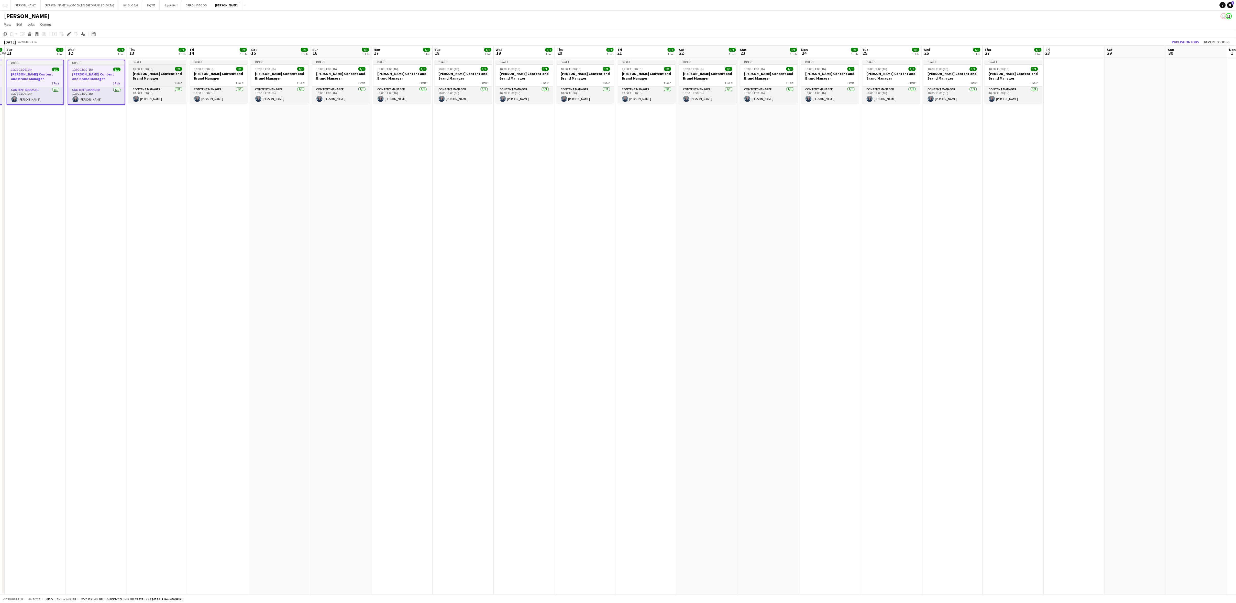
click at [164, 67] on div "10:00-11:00 (1h) 1/1" at bounding box center [157, 69] width 57 height 4
click at [220, 79] on h3 "[PERSON_NAME] Content and Brand Manager" at bounding box center [218, 75] width 57 height 9
click at [286, 79] on app-job-card "Draft 10:00-11:00 (1h) 1/1 [PERSON_NAME] Content and Brand Manager 1 Role Conte…" at bounding box center [280, 82] width 57 height 44
click at [343, 75] on h3 "[PERSON_NAME] Content and Brand Manager" at bounding box center [341, 75] width 57 height 9
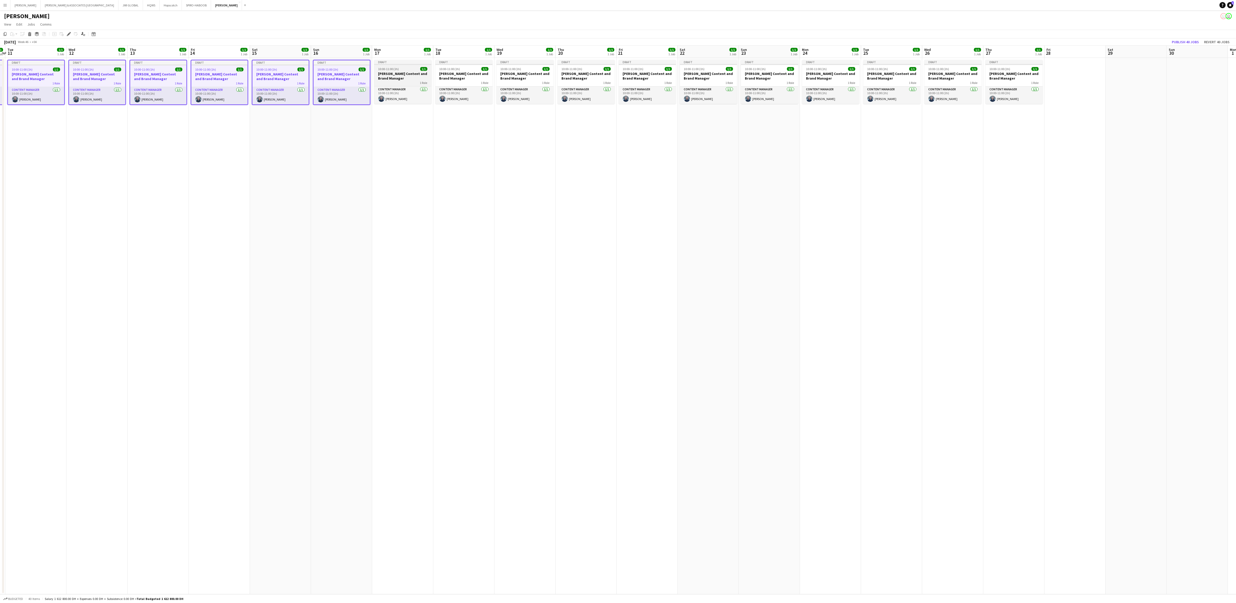
click at [343, 79] on h3 "[PERSON_NAME] Content and Brand Manager" at bounding box center [402, 75] width 57 height 9
click at [343, 63] on div "Draft" at bounding box center [463, 62] width 57 height 4
click at [343, 66] on app-job-card "Draft 10:00-11:00 (1h) 1/1 [PERSON_NAME] Content and Brand Manager 1 Role Conte…" at bounding box center [526, 82] width 57 height 44
click at [343, 65] on div at bounding box center [587, 64] width 57 height 1
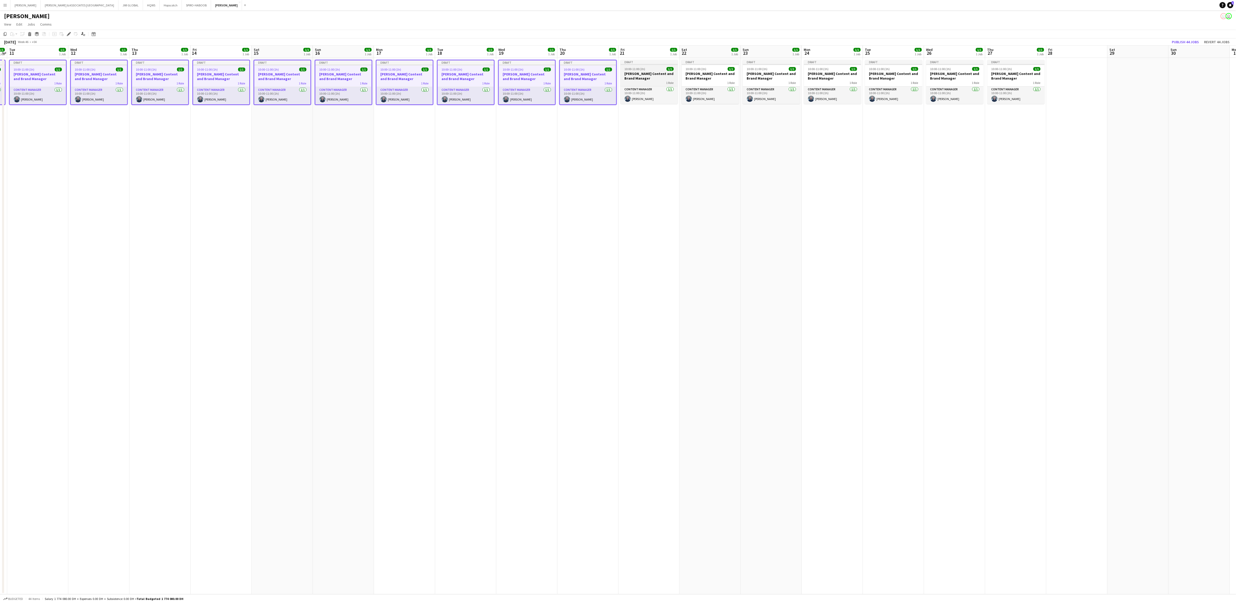
click at [343, 63] on div "Draft" at bounding box center [649, 62] width 57 height 4
click at [343, 71] on h3 "[PERSON_NAME] Content and Brand Manager" at bounding box center [710, 75] width 57 height 9
click at [343, 77] on h3 "[PERSON_NAME] Content and Brand Manager" at bounding box center [771, 75] width 57 height 9
click at [343, 75] on h3 "[PERSON_NAME] Content and Brand Manager" at bounding box center [832, 75] width 57 height 9
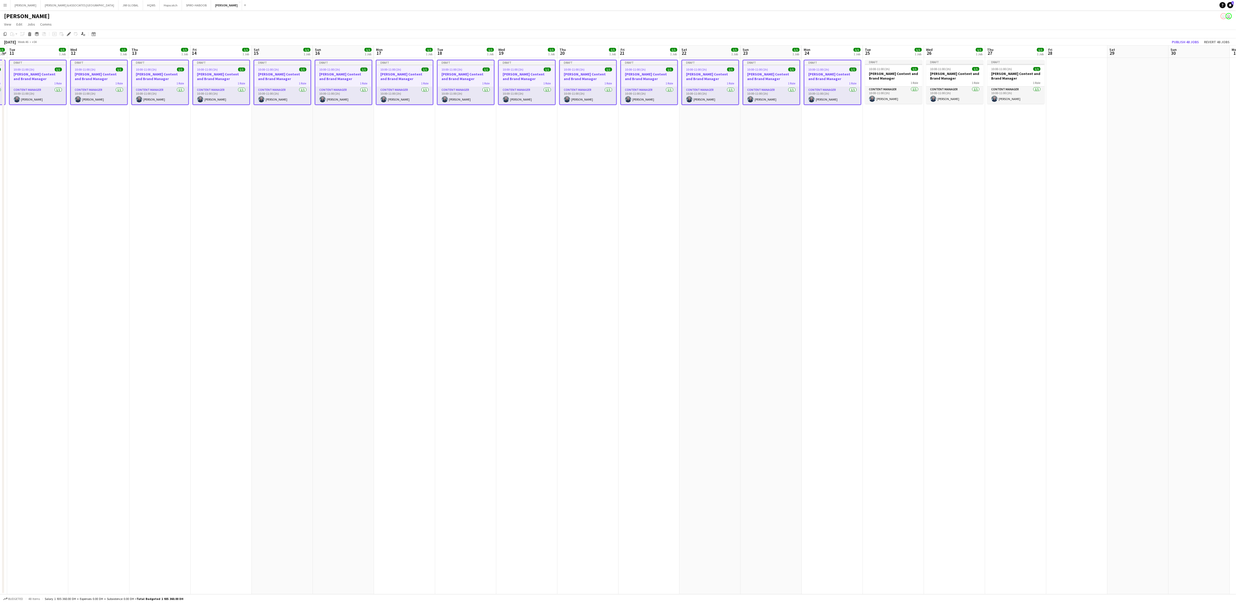
drag, startPoint x: 907, startPoint y: 64, endPoint x: 902, endPoint y: 56, distance: 9.9
click at [343, 64] on div at bounding box center [893, 64] width 57 height 1
click at [343, 67] on div "10:00-11:00 (1h) 1/1" at bounding box center [954, 69] width 57 height 4
click at [343, 63] on div "Draft" at bounding box center [1015, 62] width 57 height 4
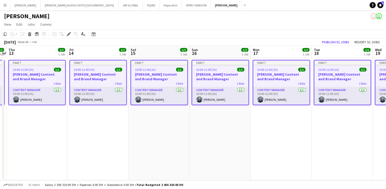
scroll to position [0, 177]
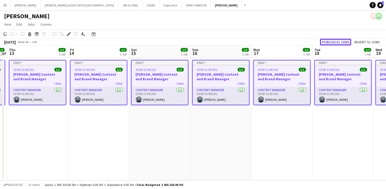
drag, startPoint x: 269, startPoint y: 83, endPoint x: 332, endPoint y: 39, distance: 76.5
click at [332, 39] on button "Publish 51 jobs" at bounding box center [335, 42] width 31 height 7
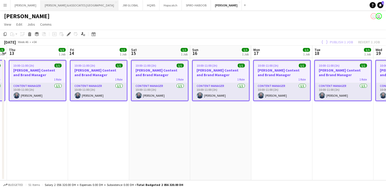
click at [79, 6] on button "[PERSON_NAME] & ASSOCIATES UAE Close" at bounding box center [80, 5] width 78 height 10
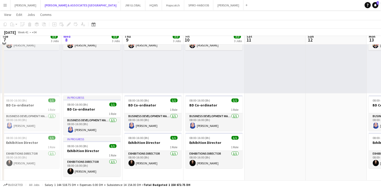
scroll to position [53, 0]
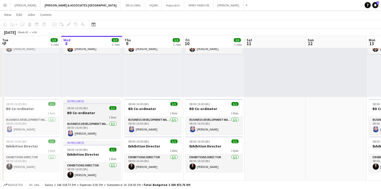
click at [93, 110] on h3 "BD Co-ordinator" at bounding box center [91, 112] width 57 height 5
